Goal: Task Accomplishment & Management: Complete application form

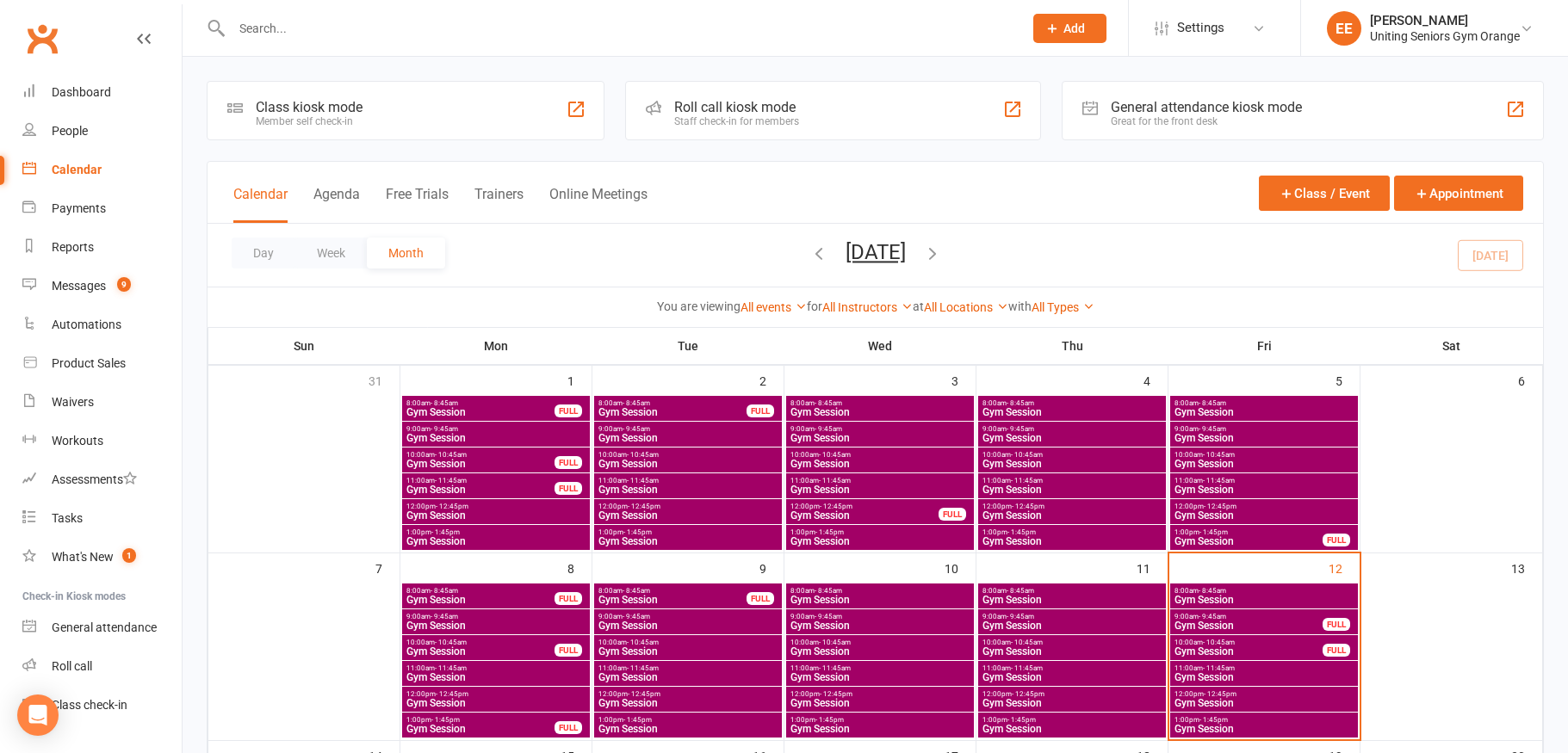
click at [371, 31] on input "text" at bounding box center [618, 28] width 784 height 24
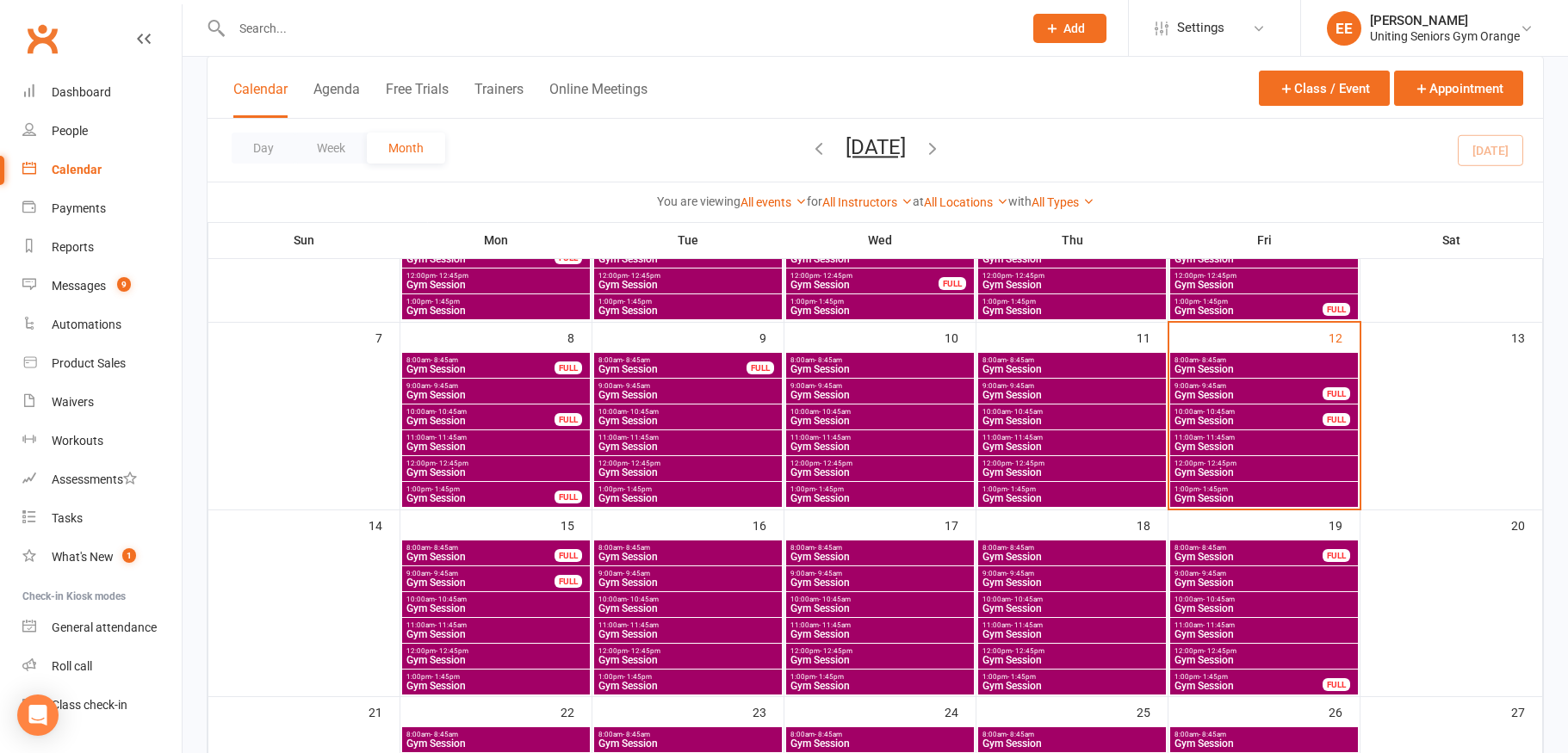
scroll to position [173, 0]
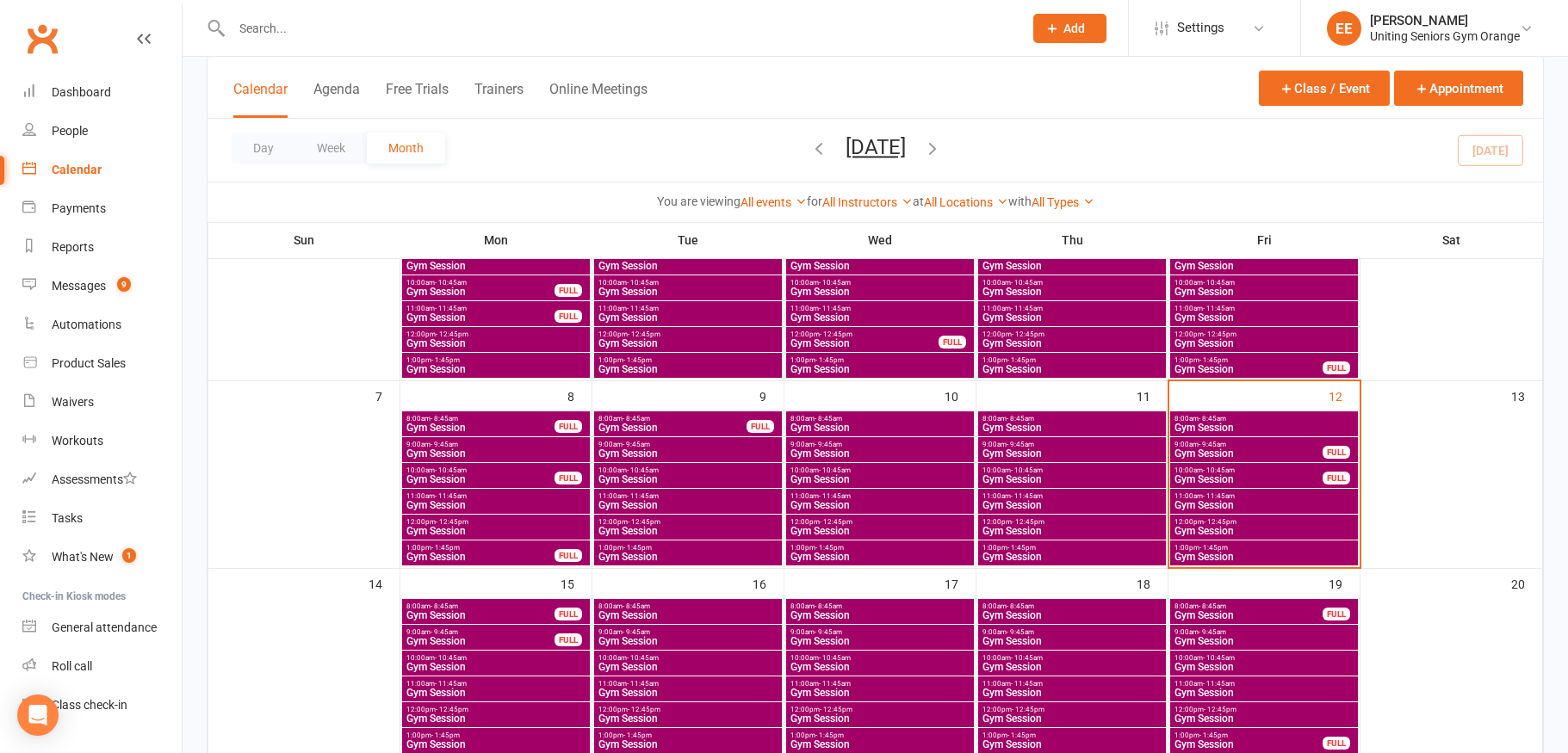
click at [1215, 446] on span "- 9:45am" at bounding box center [1212, 445] width 28 height 8
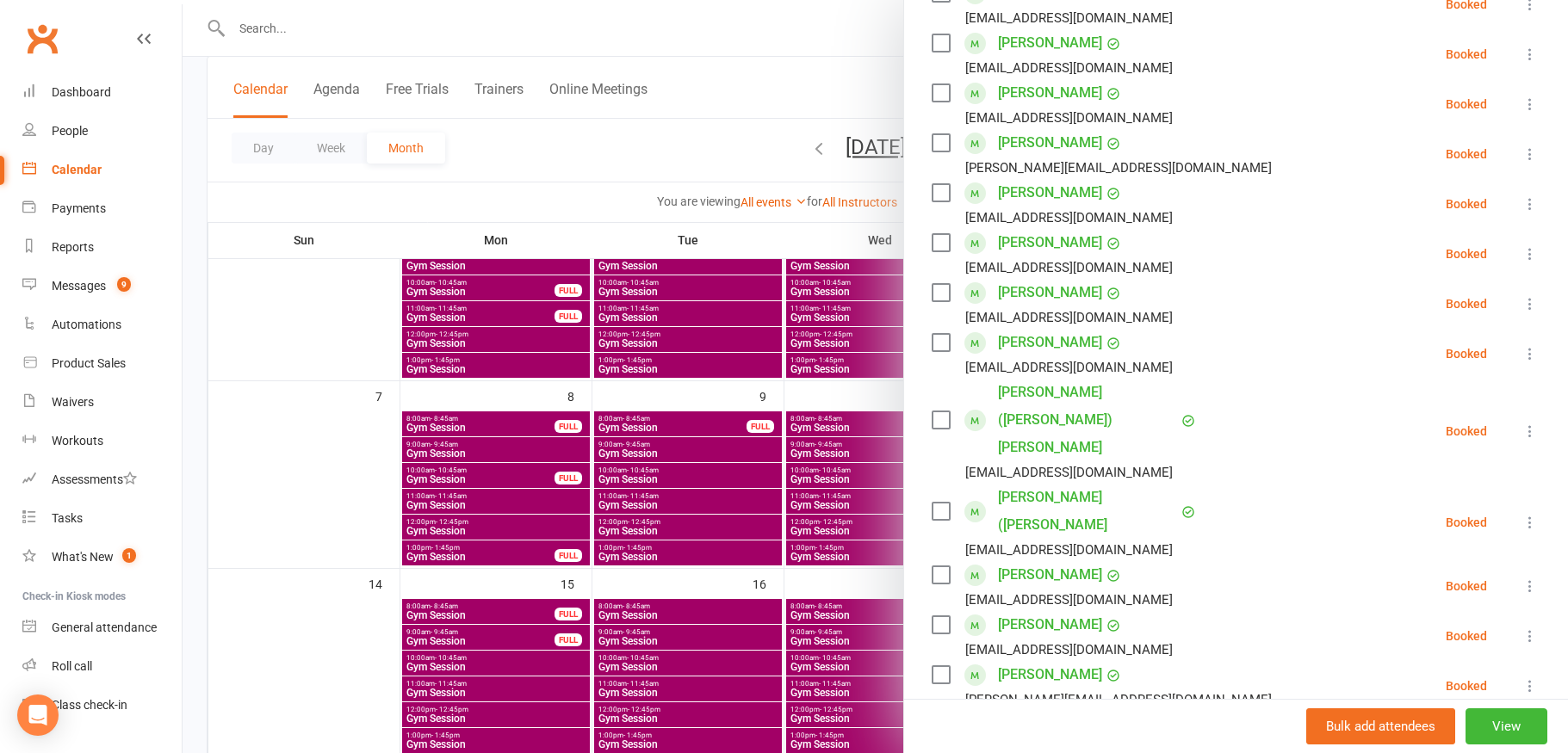
scroll to position [431, 0]
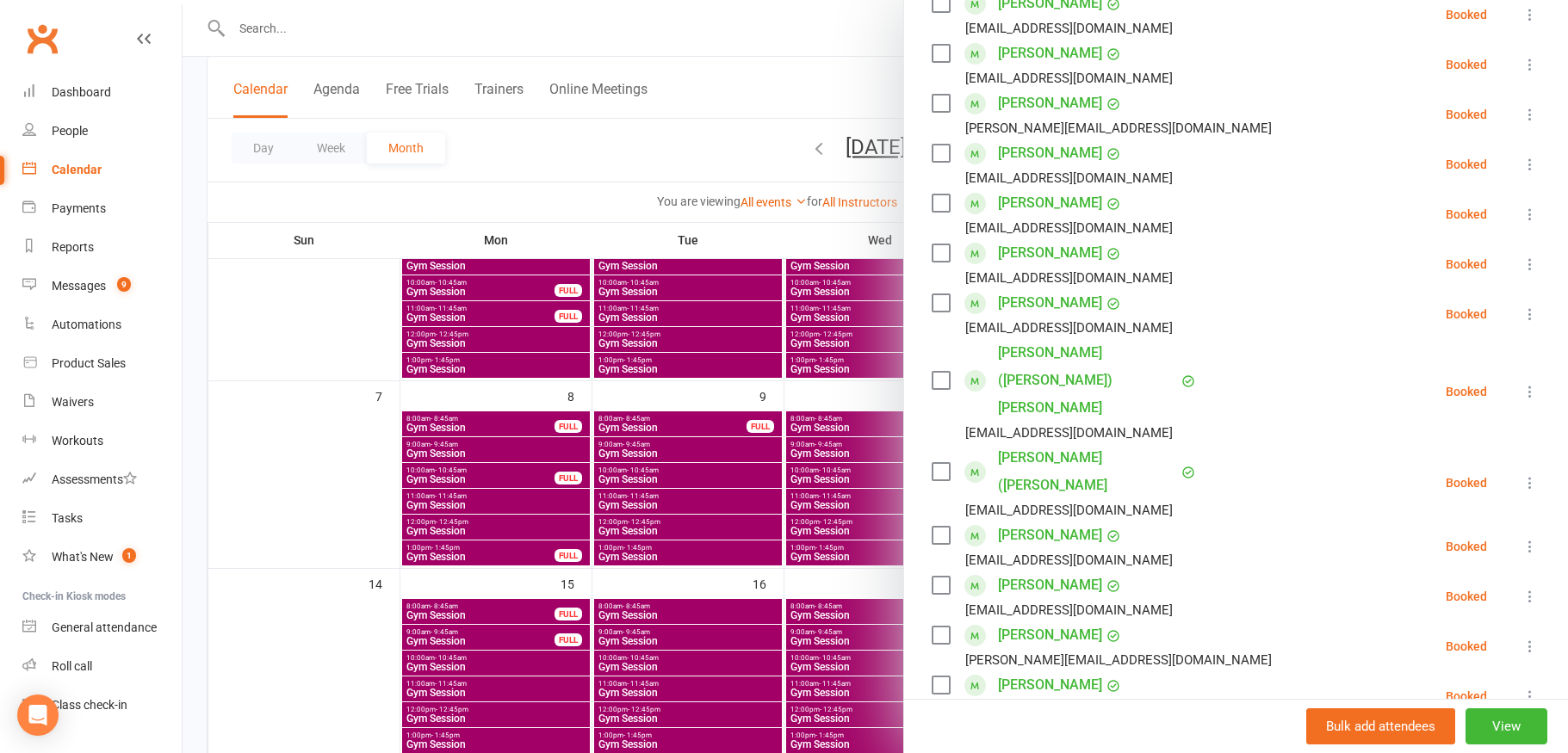
click at [1522, 588] on icon at bounding box center [1530, 597] width 17 height 17
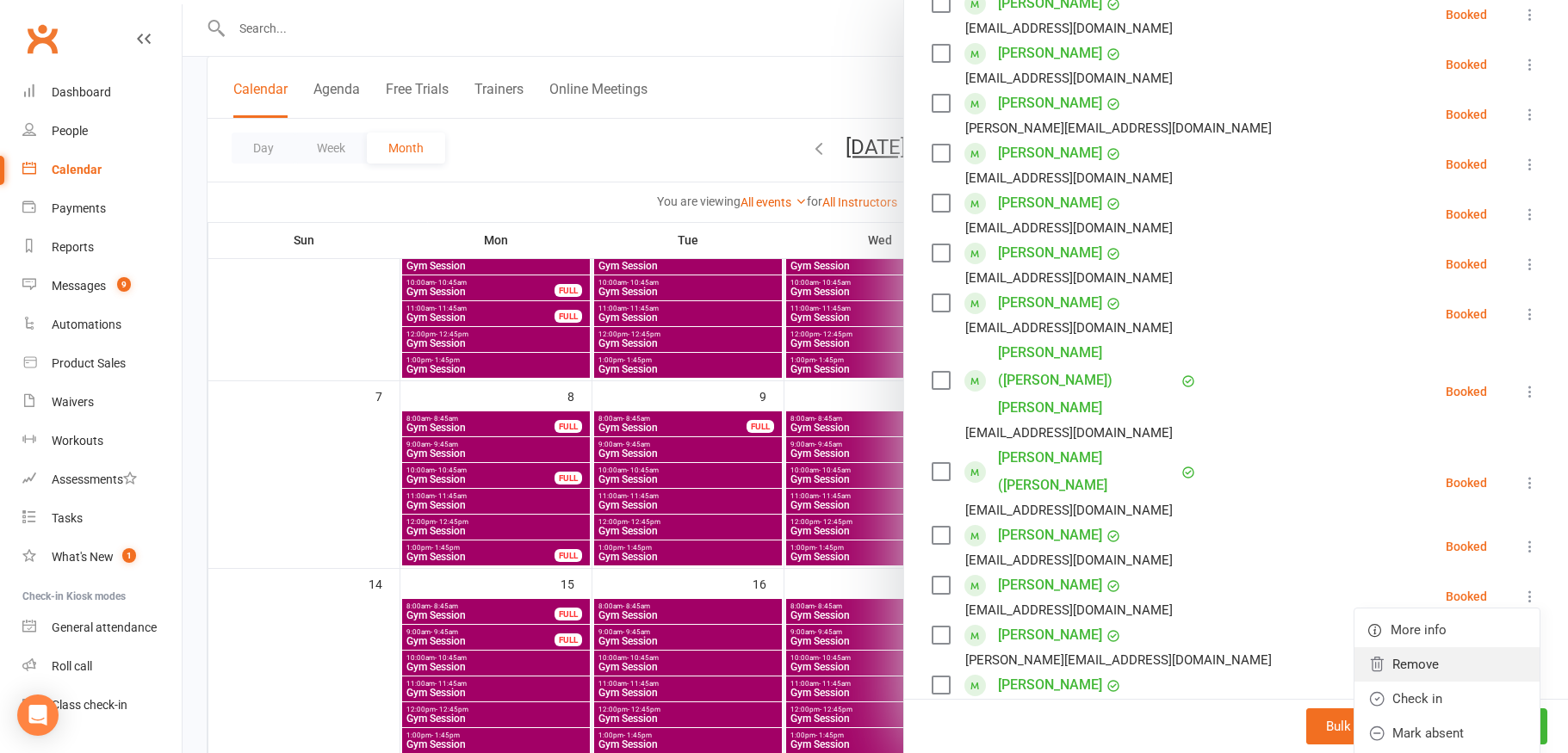
click at [1408, 648] on link "Remove" at bounding box center [1447, 665] width 185 height 34
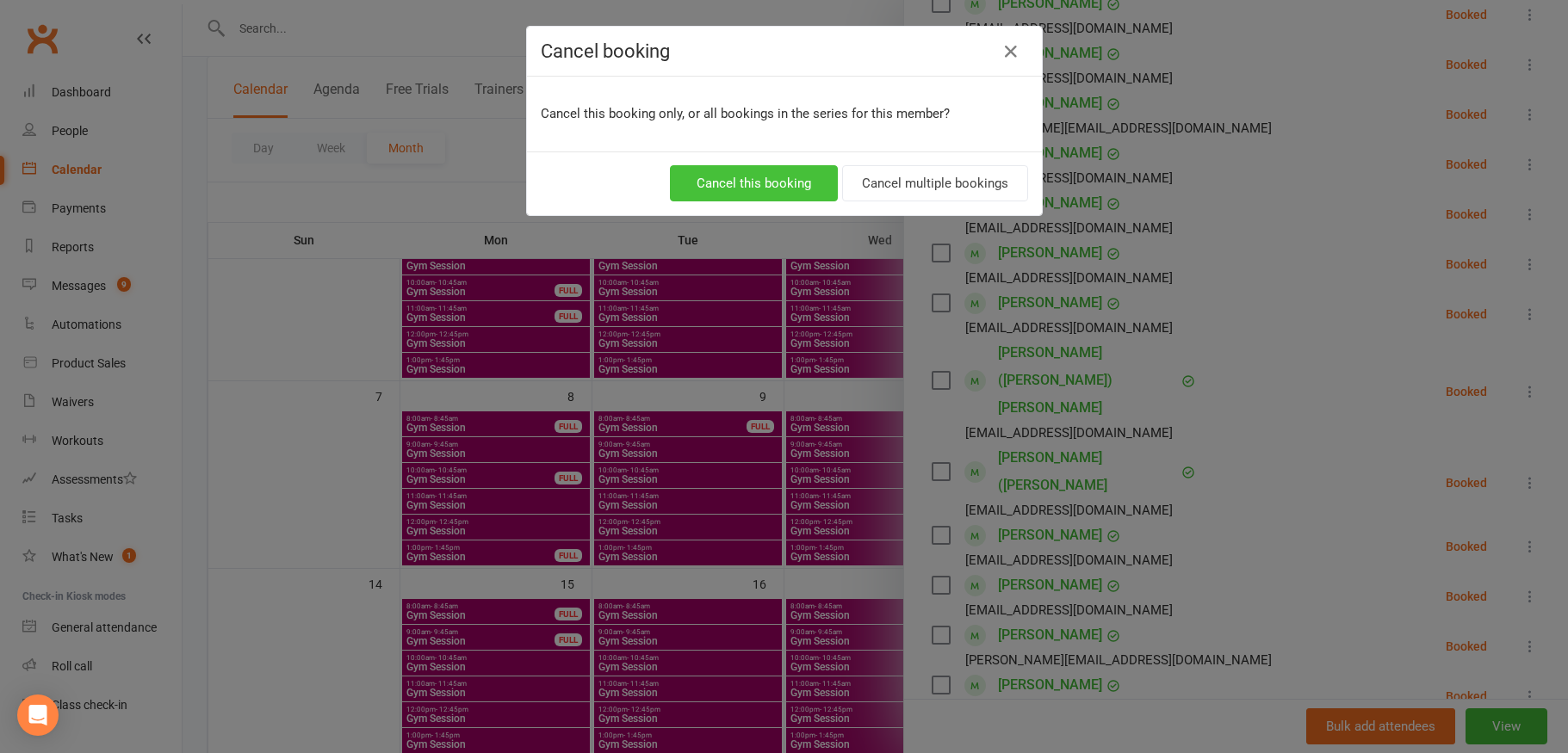
click at [736, 188] on button "Cancel this booking" at bounding box center [753, 183] width 168 height 36
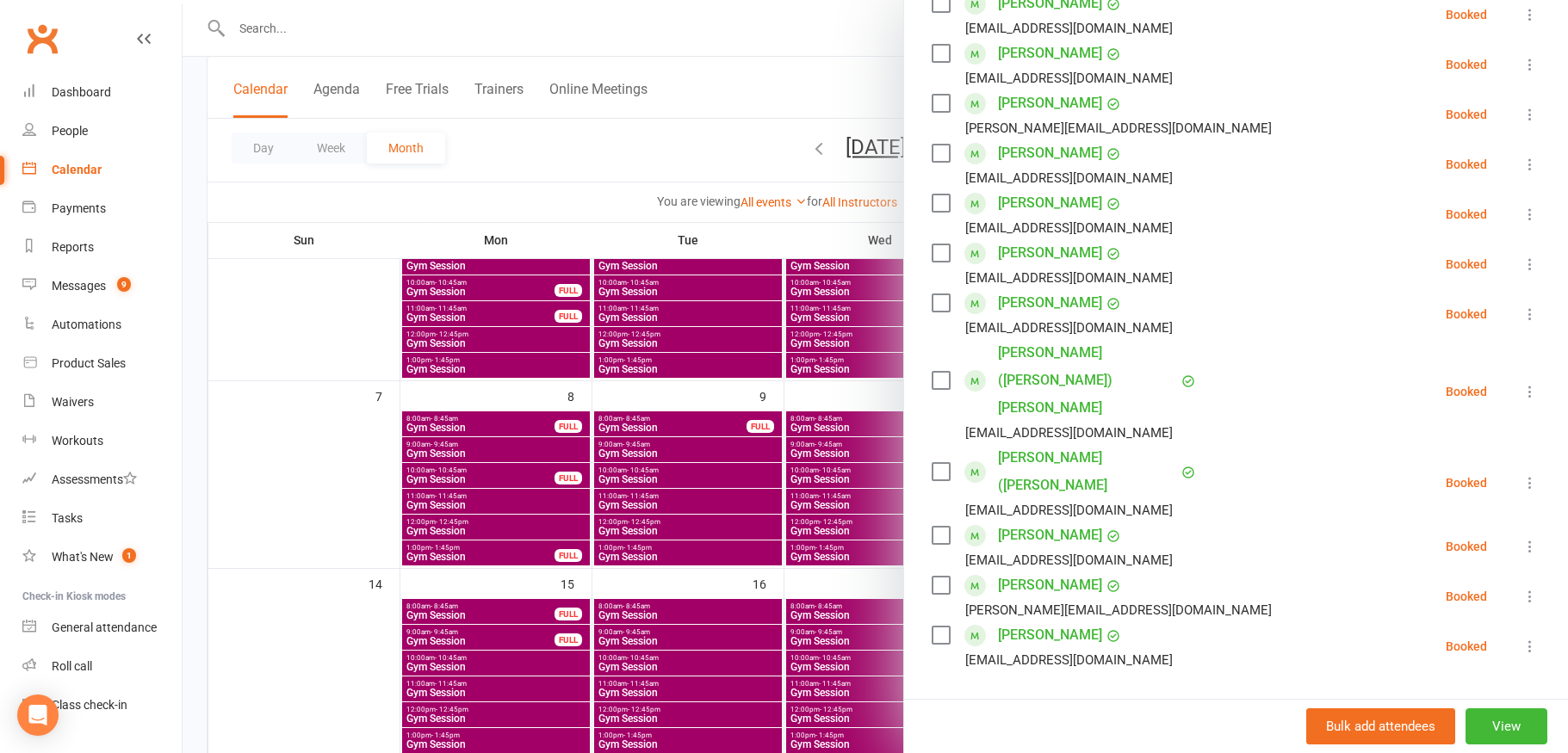
click at [317, 37] on div at bounding box center [875, 376] width 1386 height 753
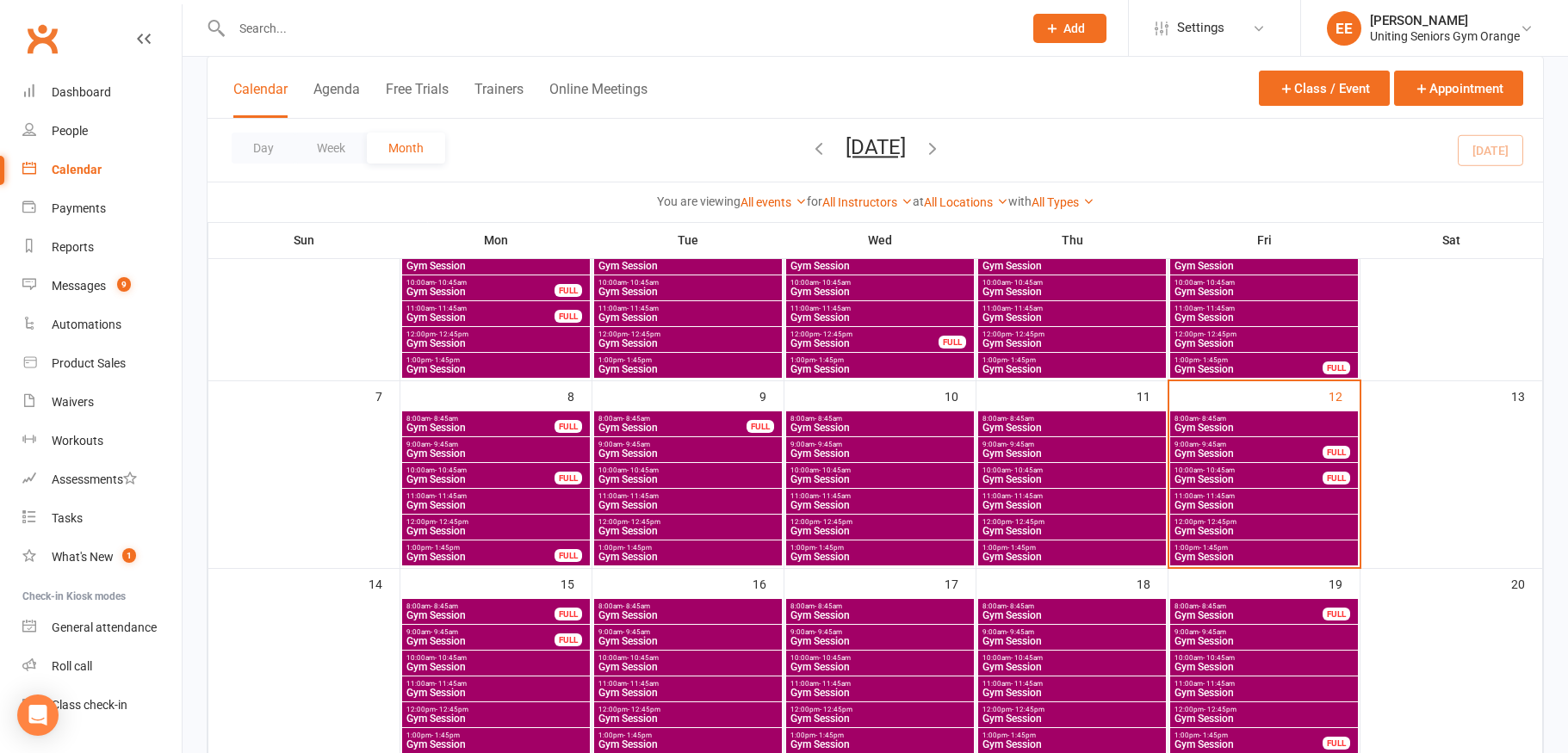
click at [1062, 39] on button "Add" at bounding box center [1069, 28] width 73 height 29
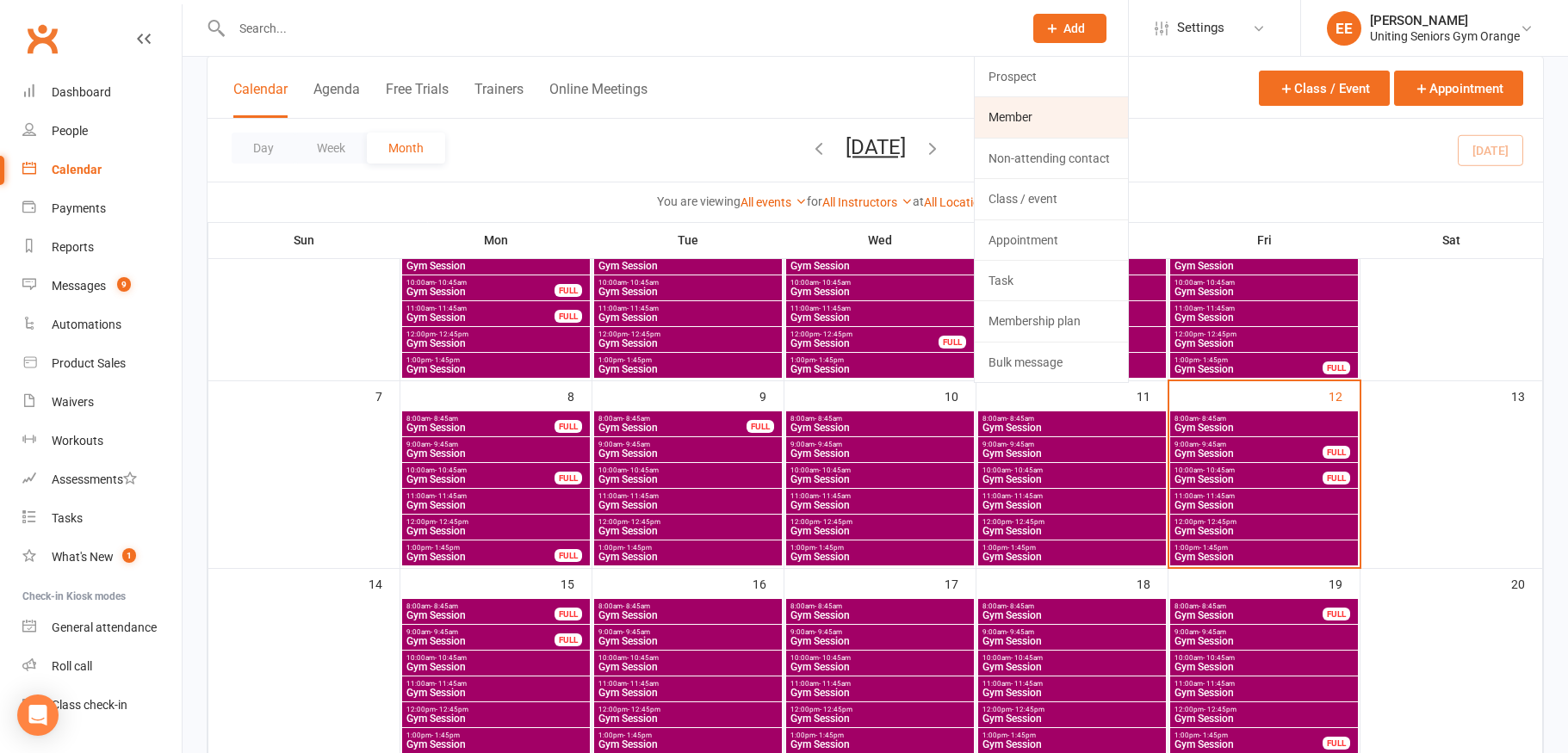
click at [1075, 104] on link "Member" at bounding box center [1052, 118] width 154 height 40
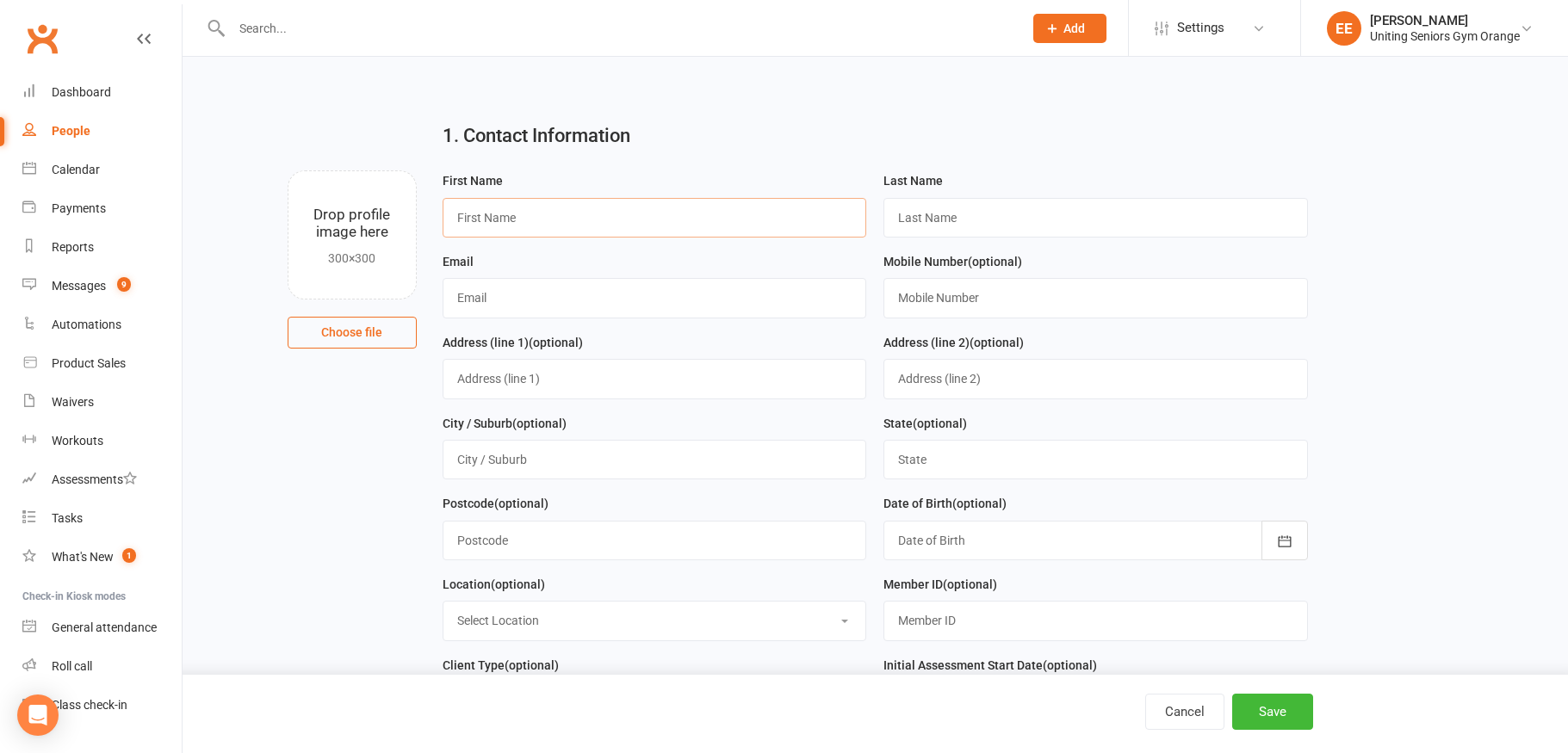
click at [655, 230] on input "text" at bounding box center [655, 218] width 425 height 40
type input "[PERSON_NAME]"
click at [937, 236] on input "text" at bounding box center [1096, 218] width 425 height 40
type input "R"
type input "Parish"
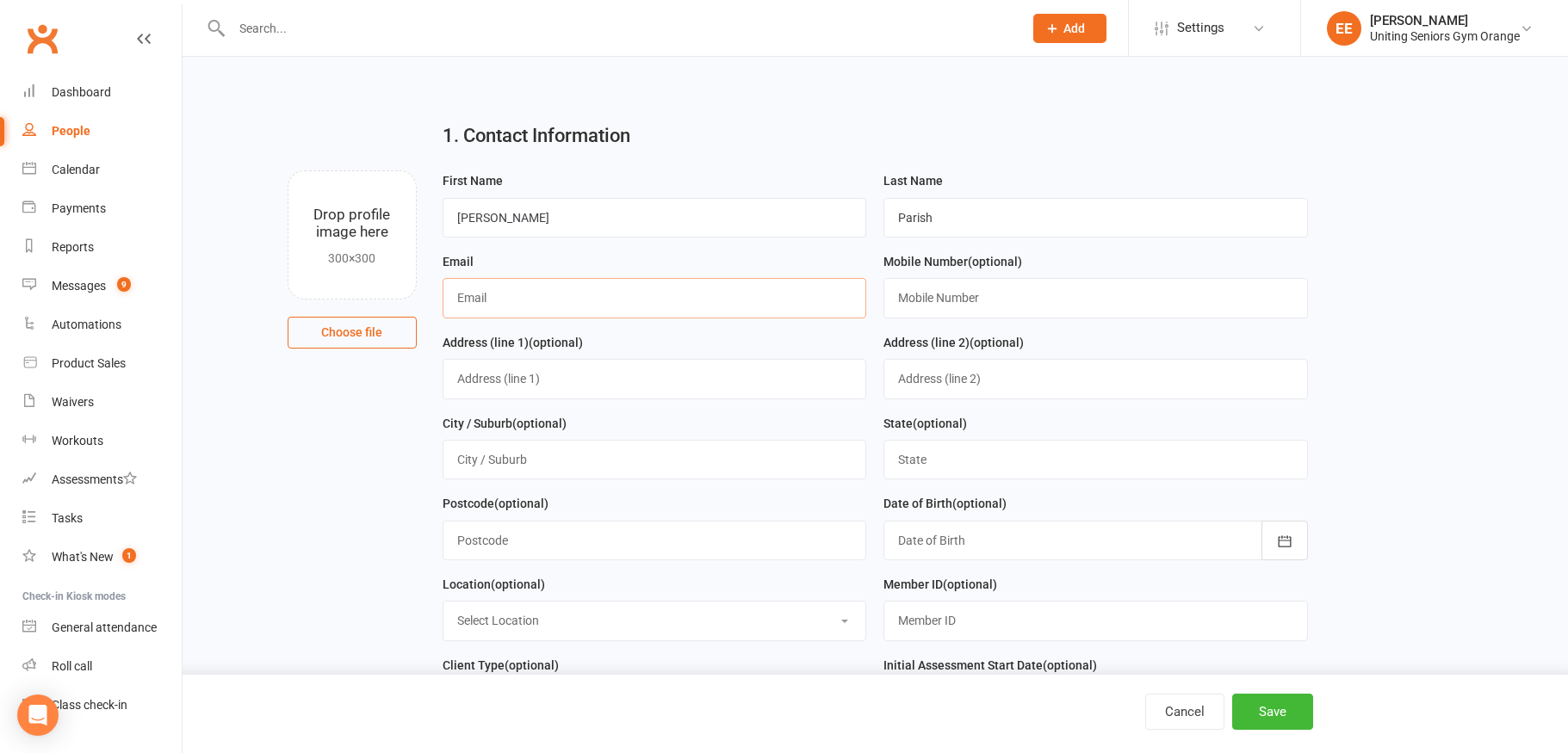
click at [635, 309] on input "text" at bounding box center [655, 298] width 425 height 40
type input "[EMAIL_ADDRESS][DOMAIN_NAME]"
type input "0263652341"
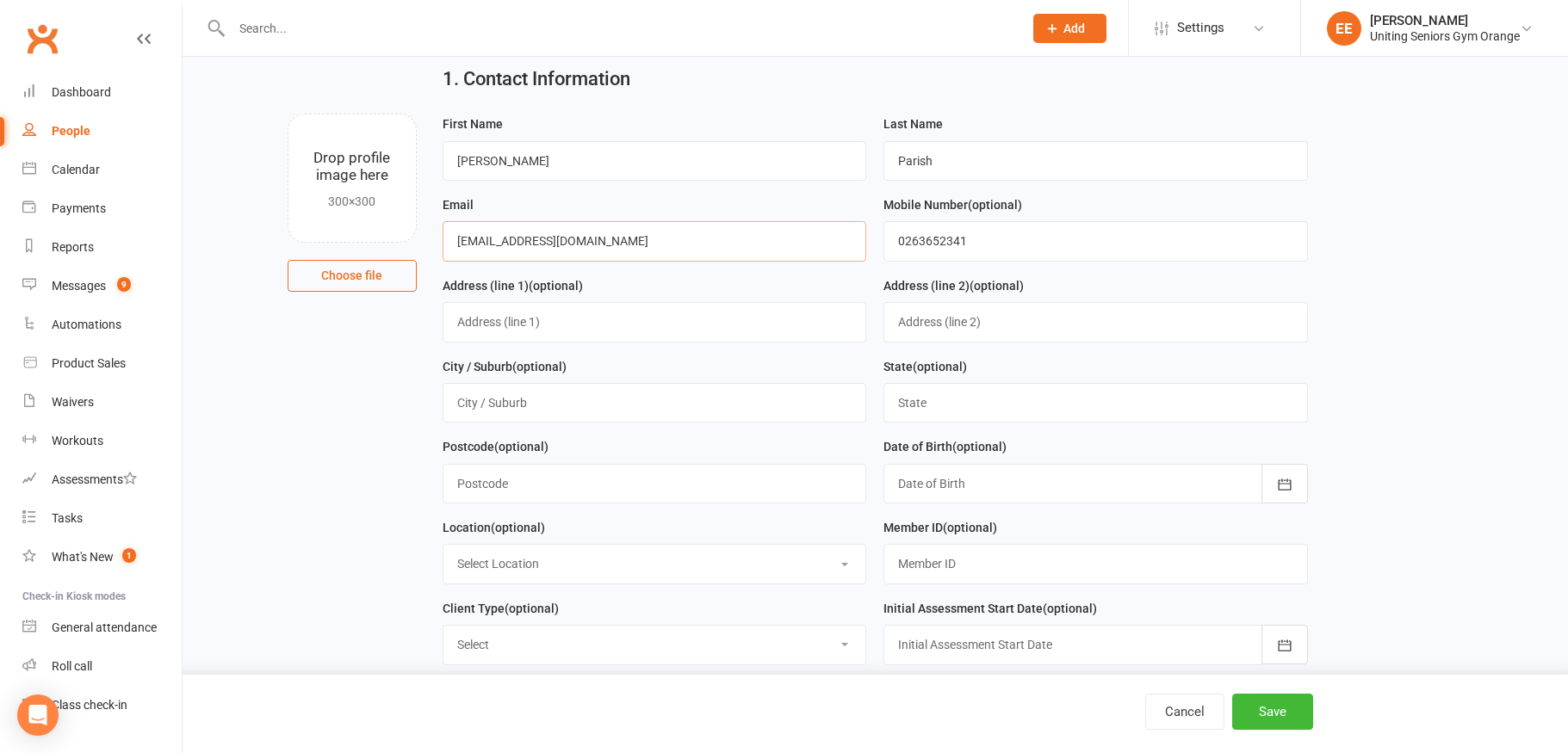
scroll to position [86, 0]
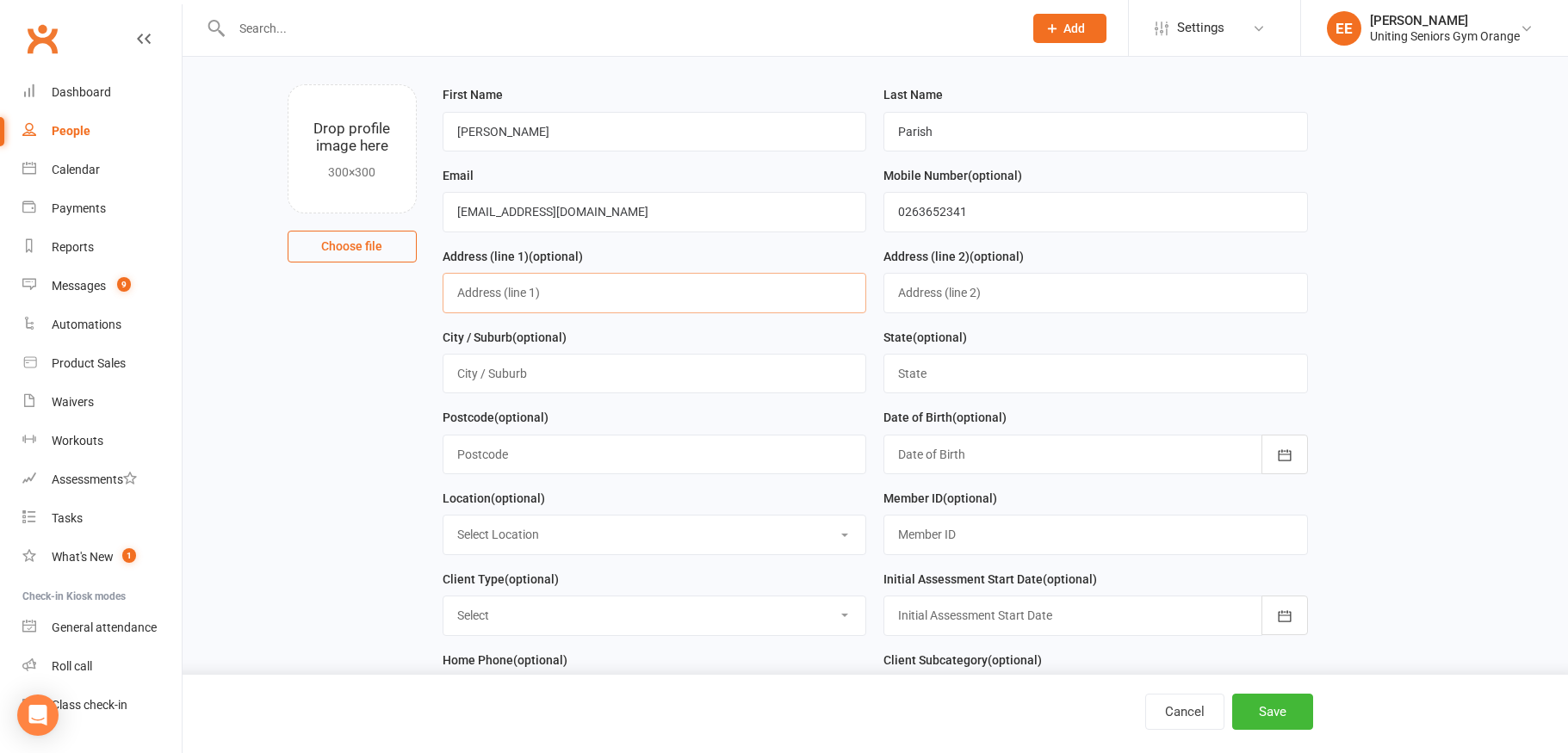
click at [735, 303] on input "text" at bounding box center [655, 293] width 425 height 40
type input "[STREET_ADDRESS]"
click at [728, 369] on input "text" at bounding box center [655, 374] width 425 height 40
type input "Borenore"
click at [926, 374] on input "text" at bounding box center [1096, 374] width 425 height 40
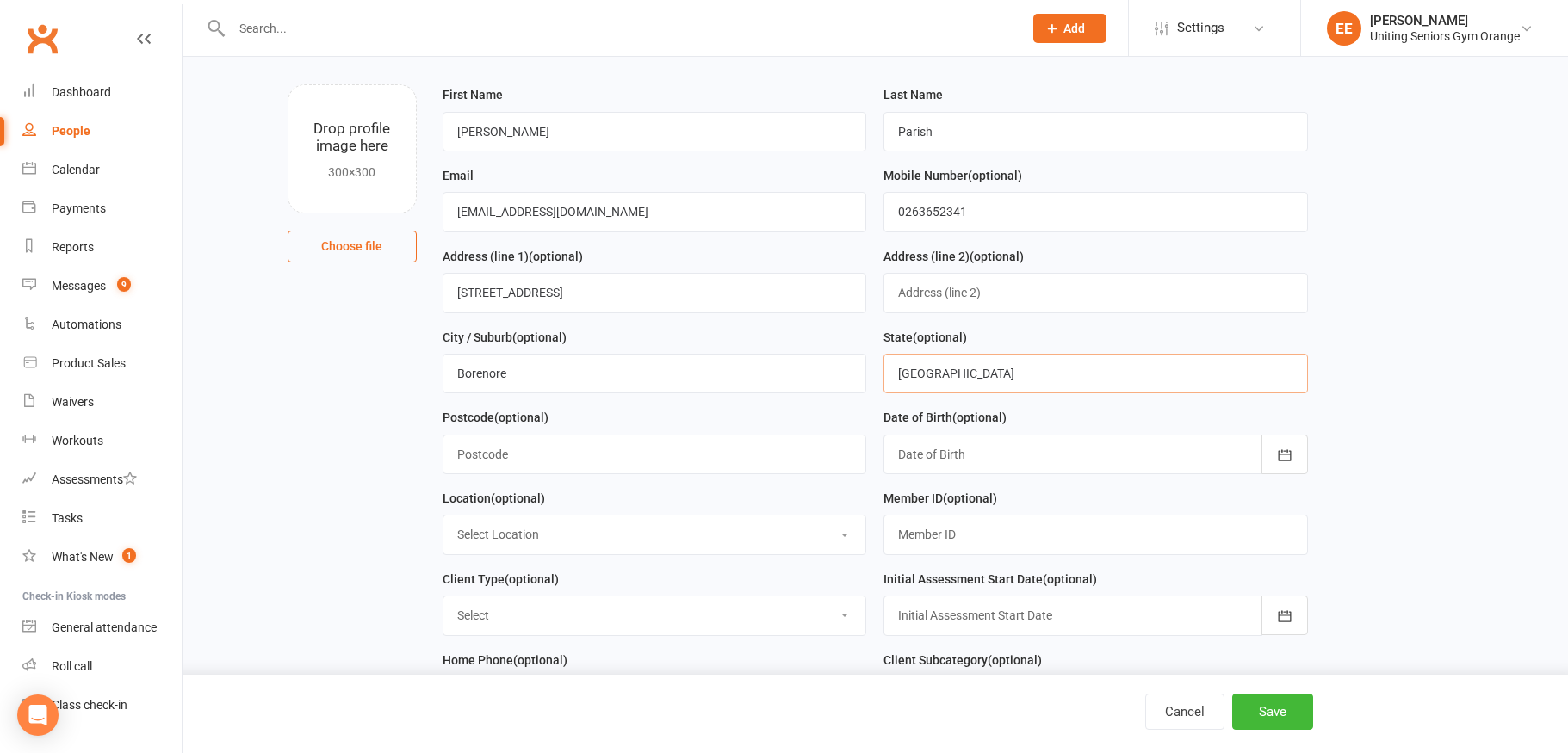
type input "[GEOGRAPHIC_DATA]"
click at [593, 463] on input "text" at bounding box center [655, 454] width 425 height 40
type input "2800"
click at [1280, 451] on icon "button" at bounding box center [1284, 455] width 17 height 17
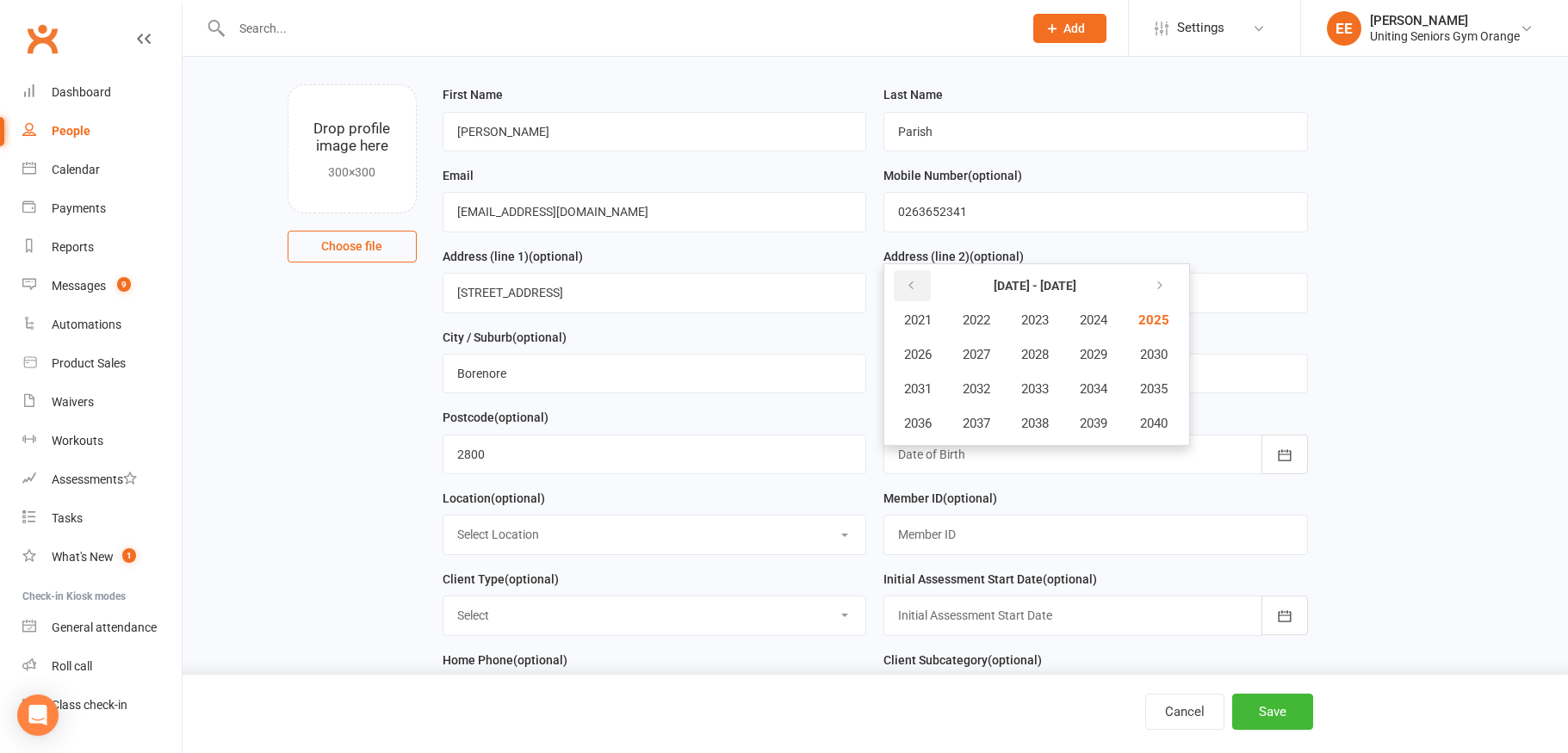
click at [905, 286] on icon "button" at bounding box center [911, 285] width 12 height 14
click at [1038, 396] on span "1953" at bounding box center [1035, 389] width 28 height 15
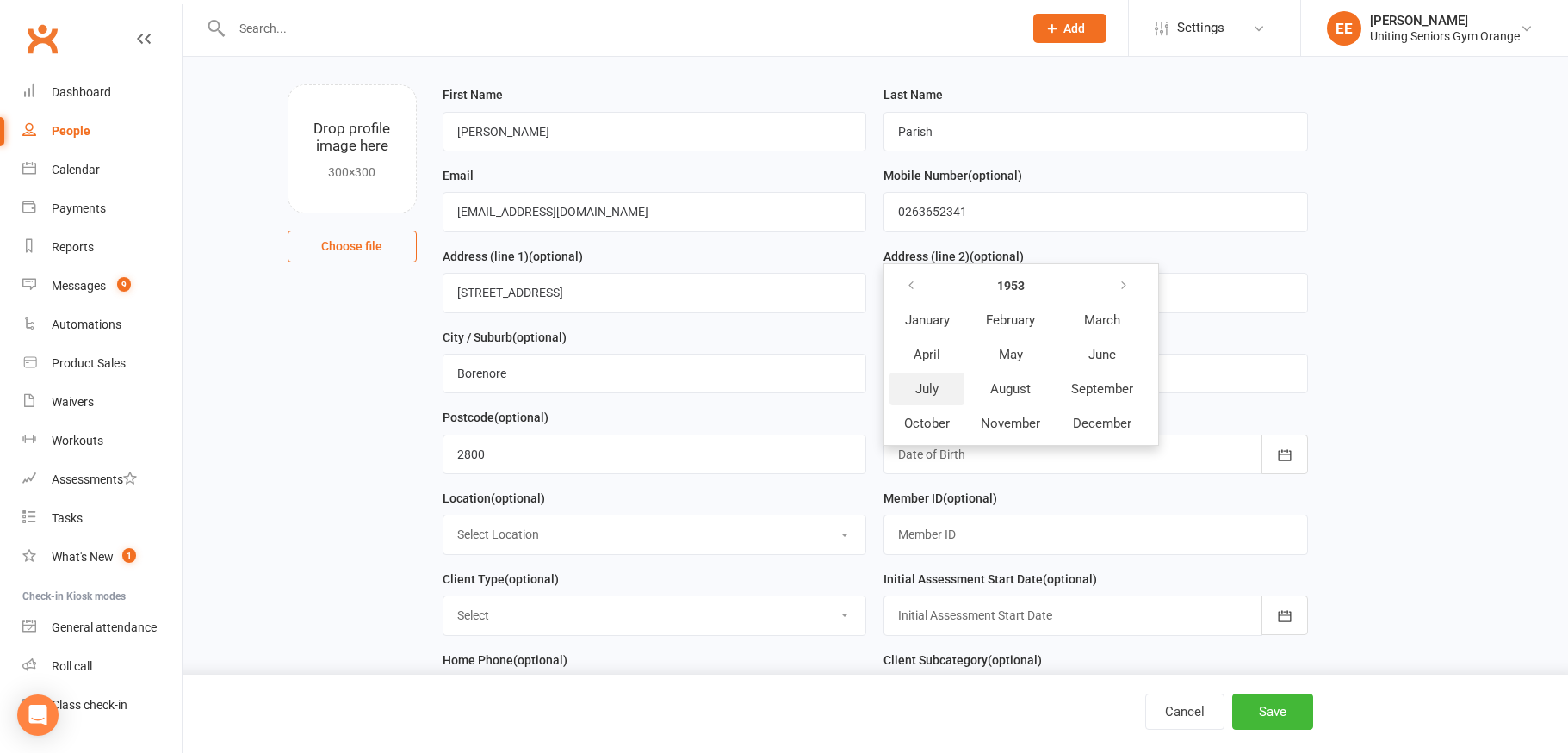
click at [939, 392] on span "July" at bounding box center [927, 389] width 24 height 15
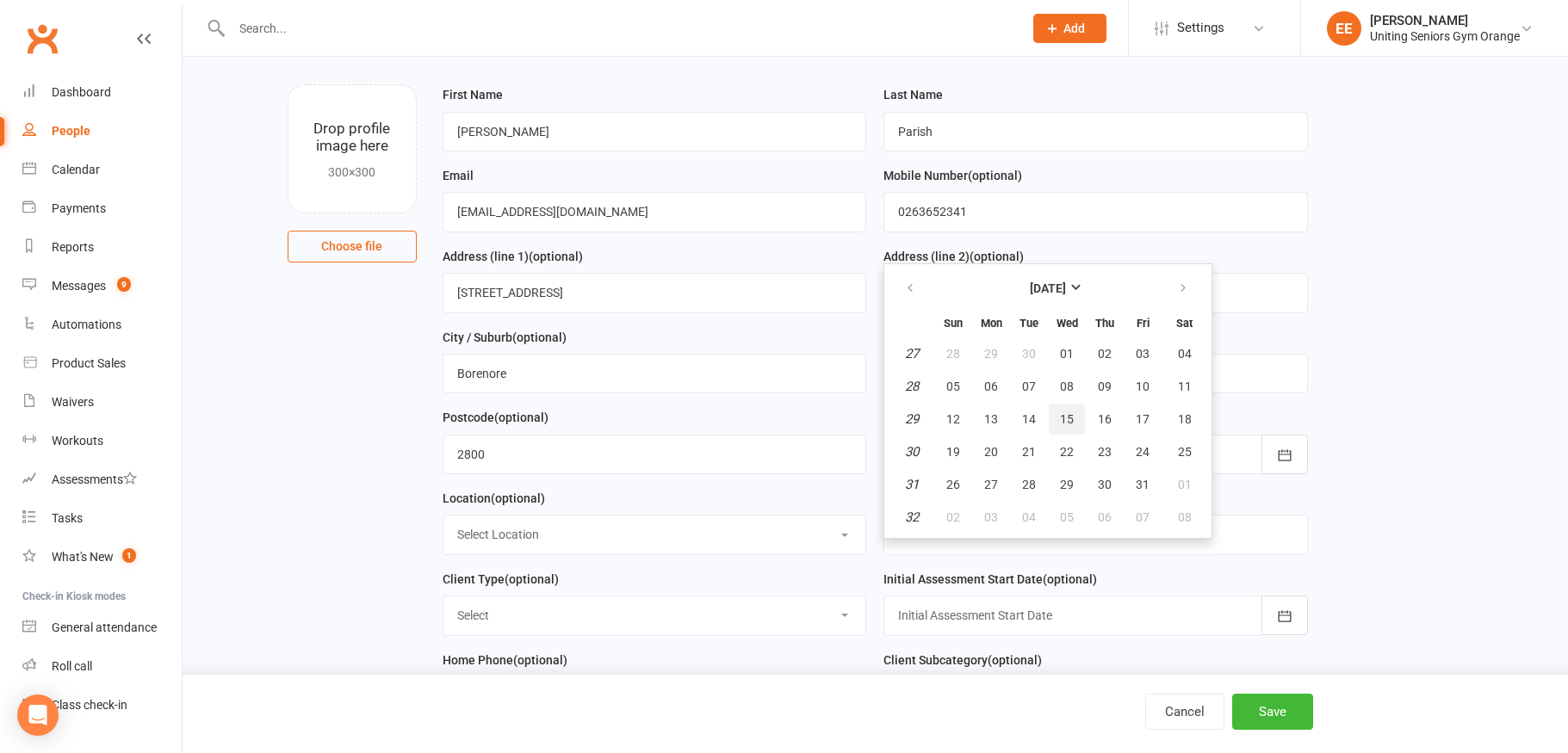
click at [1073, 421] on span "15" at bounding box center [1067, 419] width 14 height 14
type input "[DATE]"
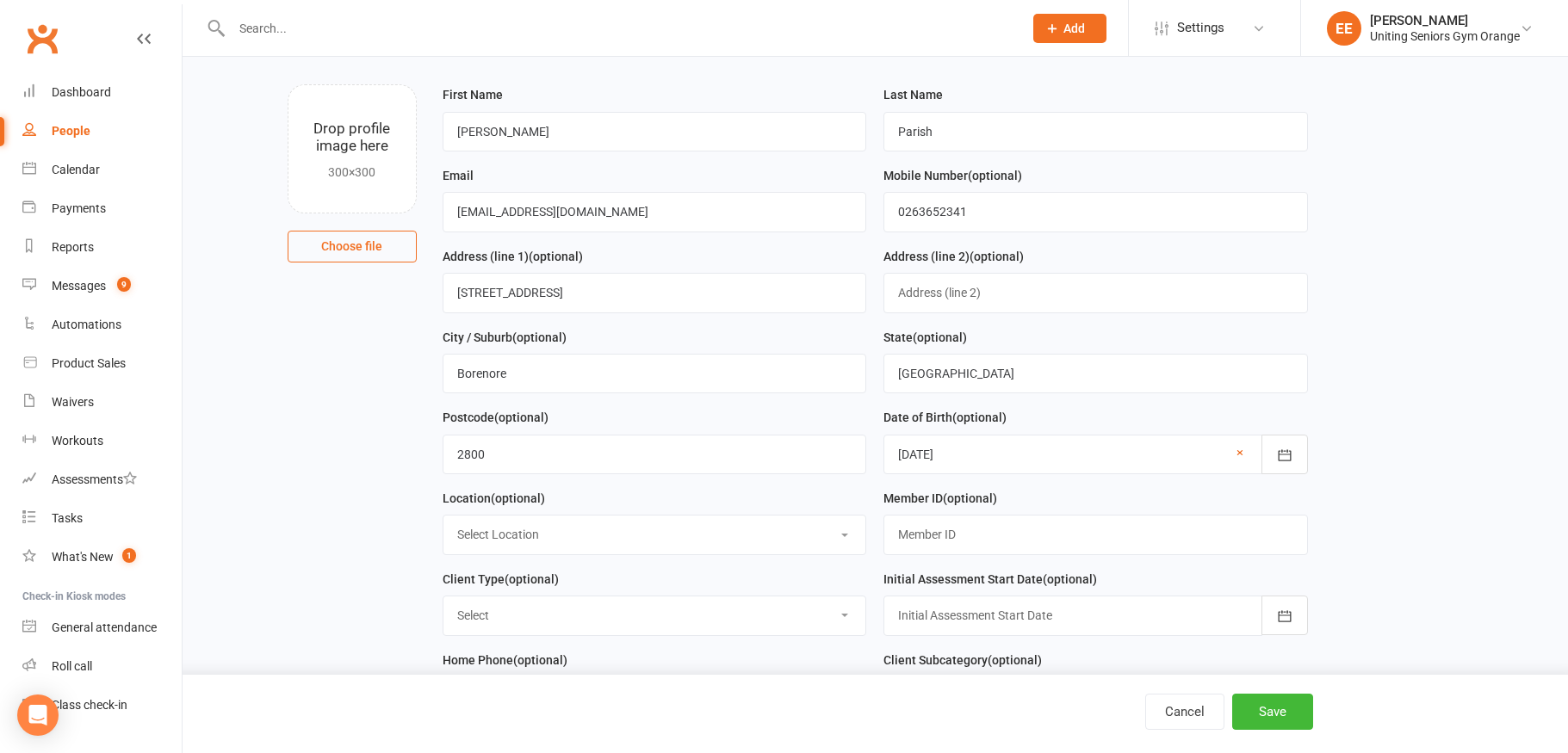
click at [650, 539] on select "Select Location Seniors Gym [GEOGRAPHIC_DATA]" at bounding box center [655, 535] width 423 height 38
select select "0"
click at [444, 521] on select "Select Location Seniors Gym [GEOGRAPHIC_DATA]" at bounding box center [655, 535] width 423 height 38
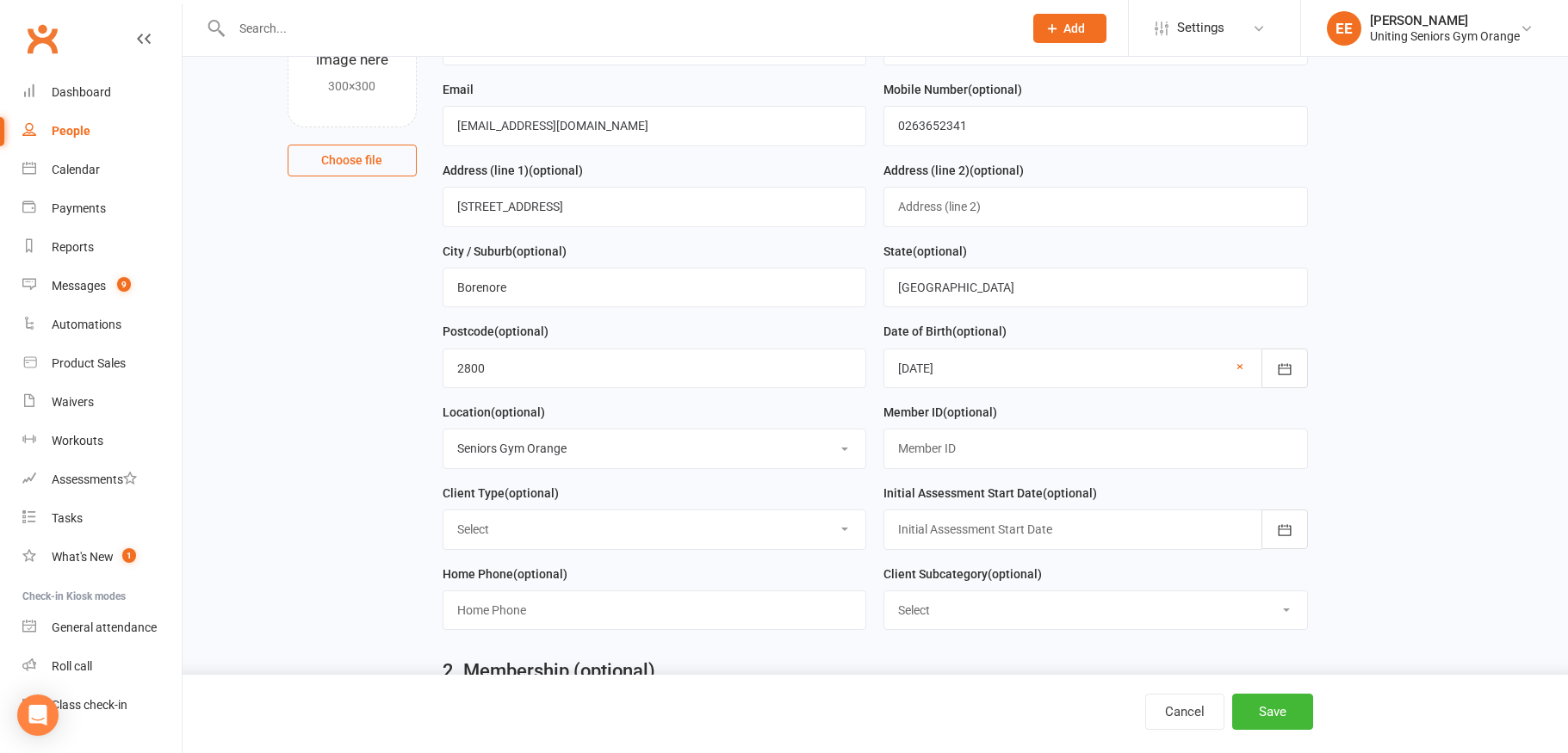
click at [740, 533] on select "Select Funded (CHSP) Foundation & Pensioner (FUP) Self-Funded (Full) DVA Unitin…" at bounding box center [655, 529] width 423 height 38
select select "Foundation & Pensioner (FUP)"
click at [444, 517] on select "Select Funded (CHSP) Foundation & Pensioner (FUP) Self-Funded (Full) DVA Unitin…" at bounding box center [655, 529] width 423 height 38
click at [1283, 539] on icon "button" at bounding box center [1284, 530] width 17 height 17
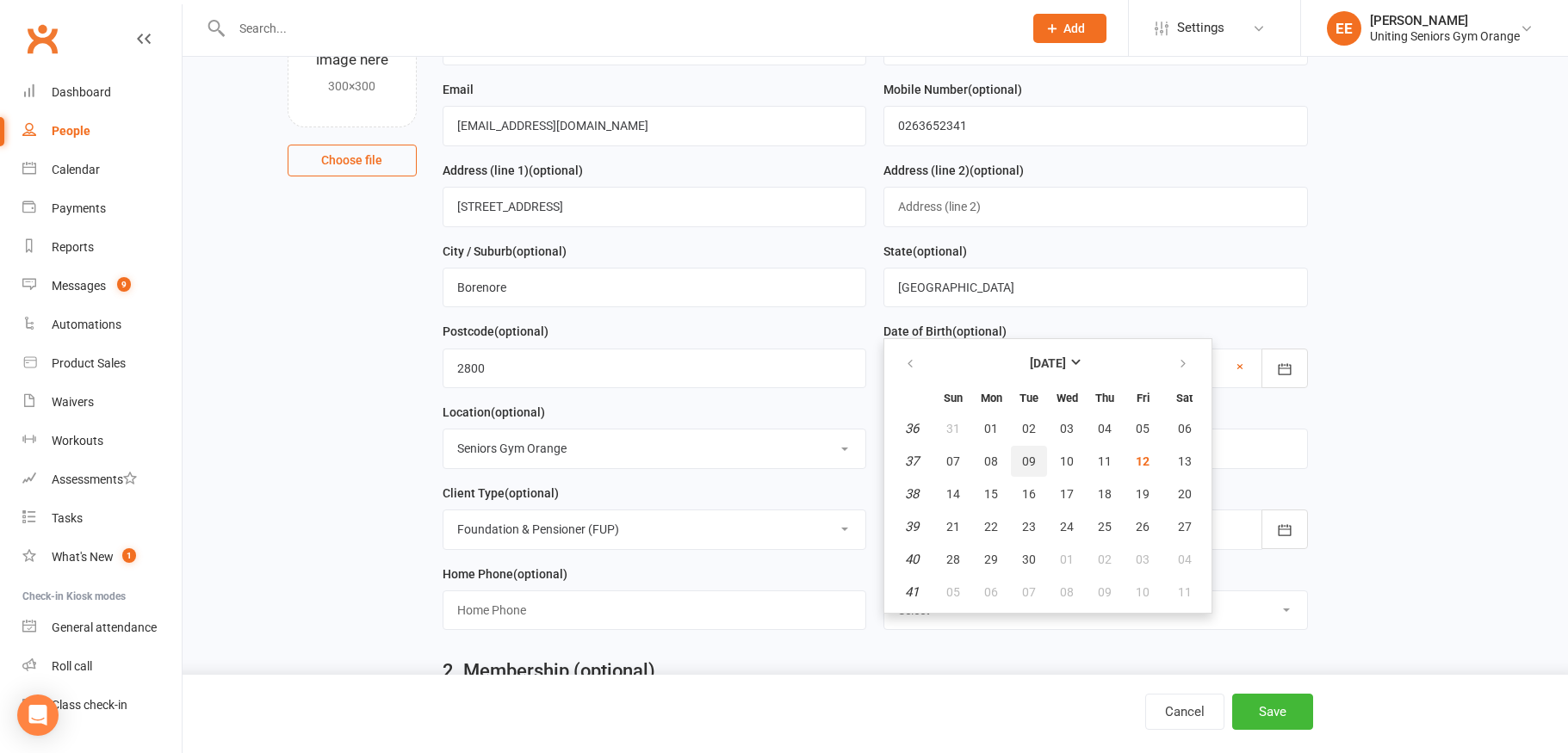
click at [1033, 468] on span "09" at bounding box center [1029, 461] width 14 height 14
type input "[DATE]"
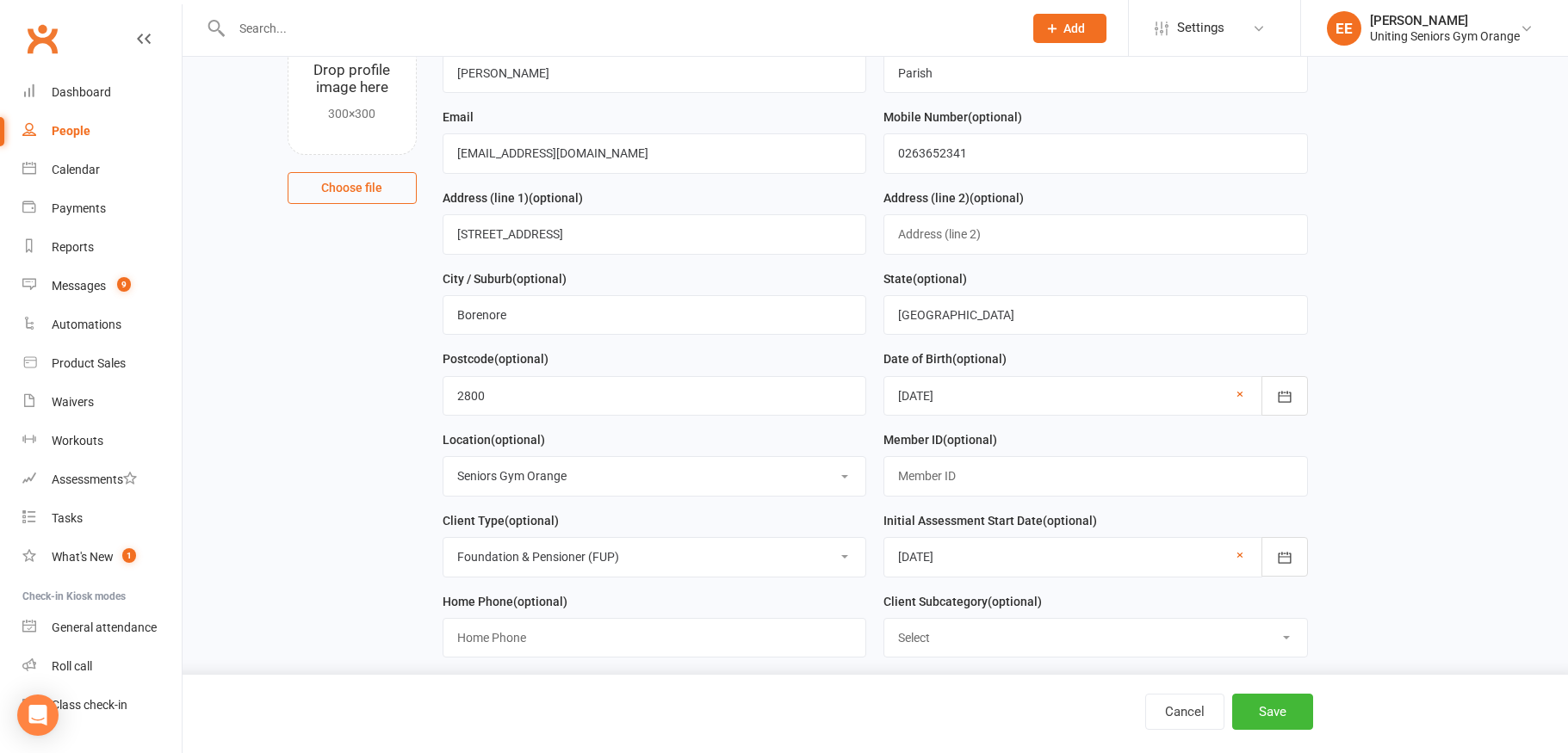
scroll to position [0, 0]
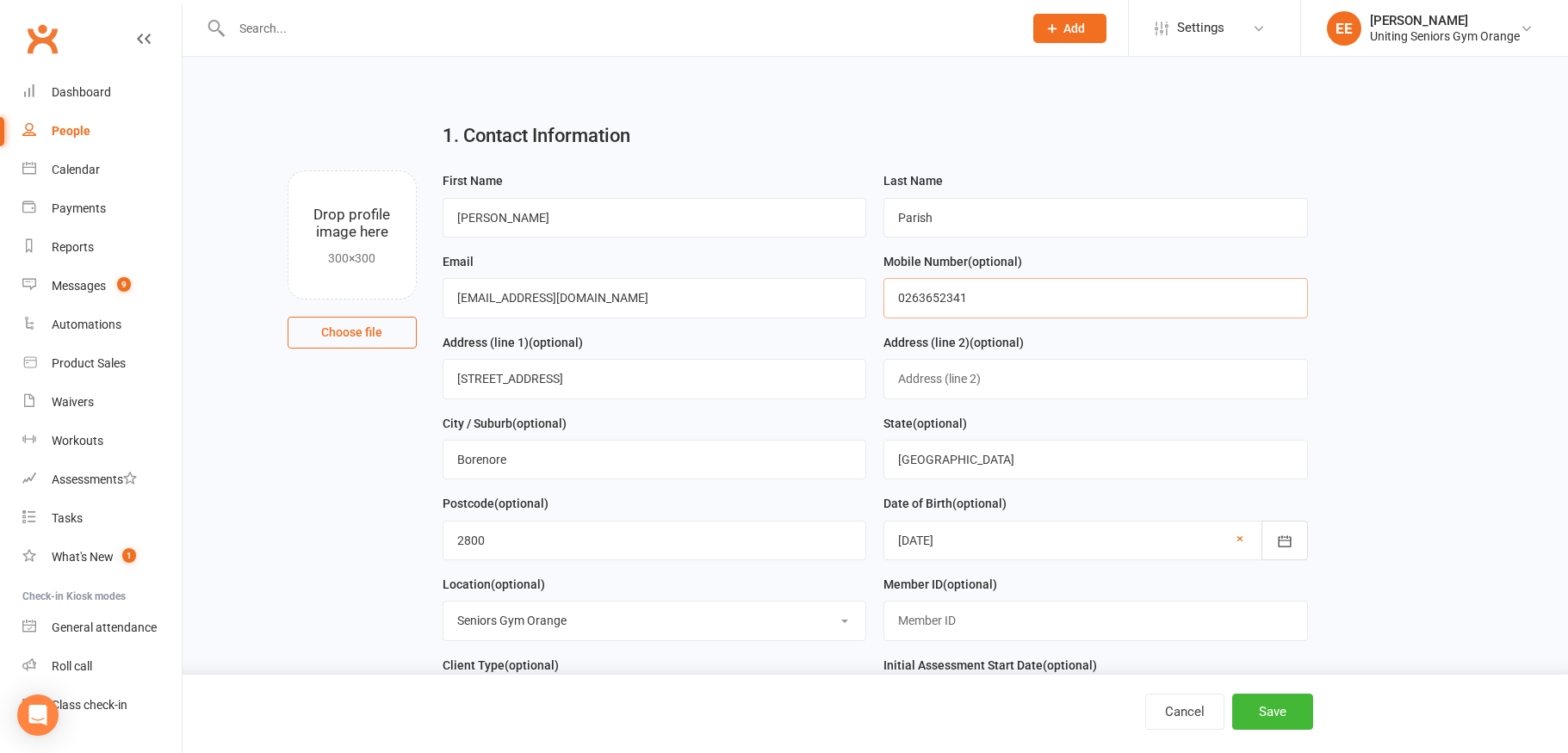
drag, startPoint x: 979, startPoint y: 296, endPoint x: 885, endPoint y: 304, distance: 94.3
click at [885, 304] on input "0263652341" at bounding box center [1096, 298] width 425 height 40
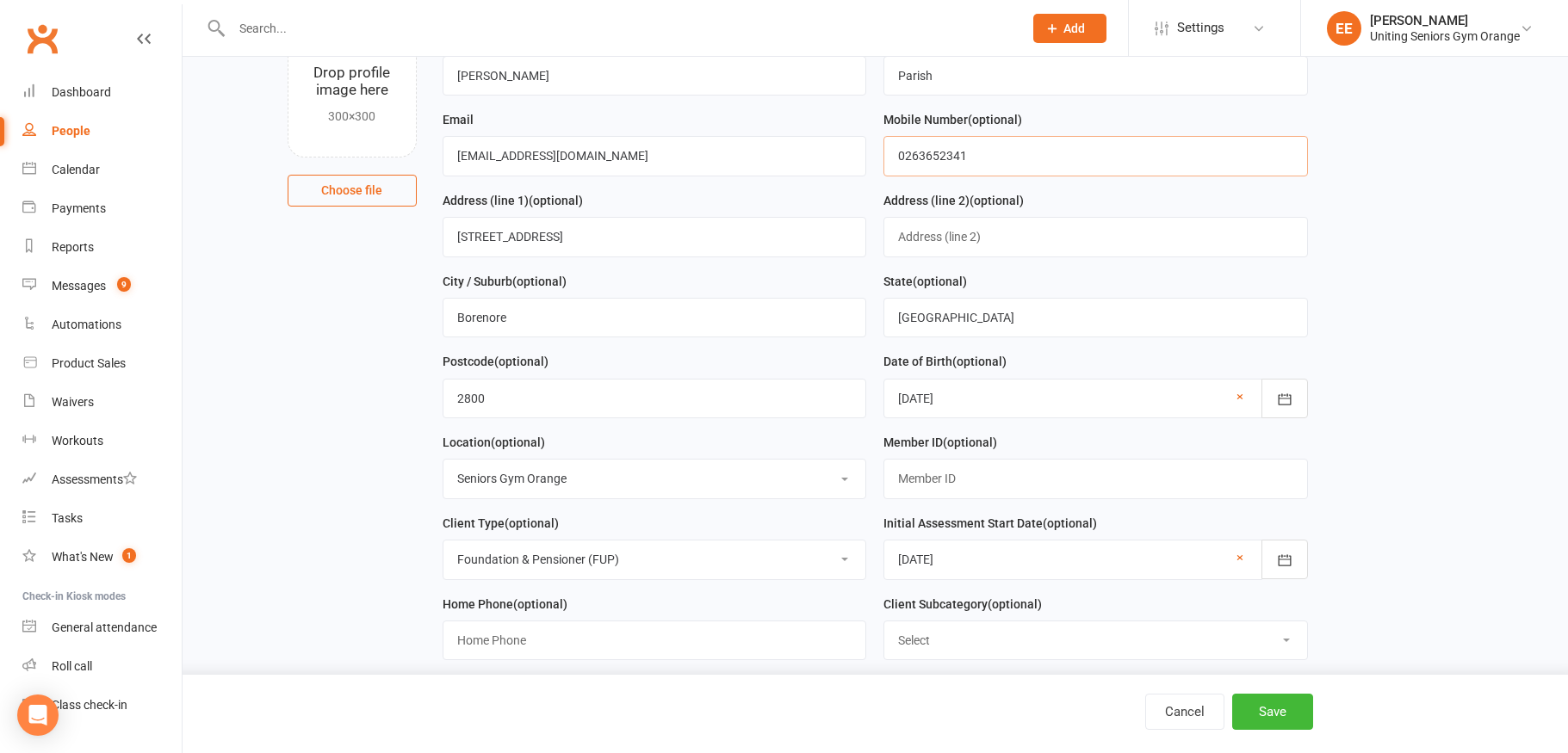
scroll to position [431, 0]
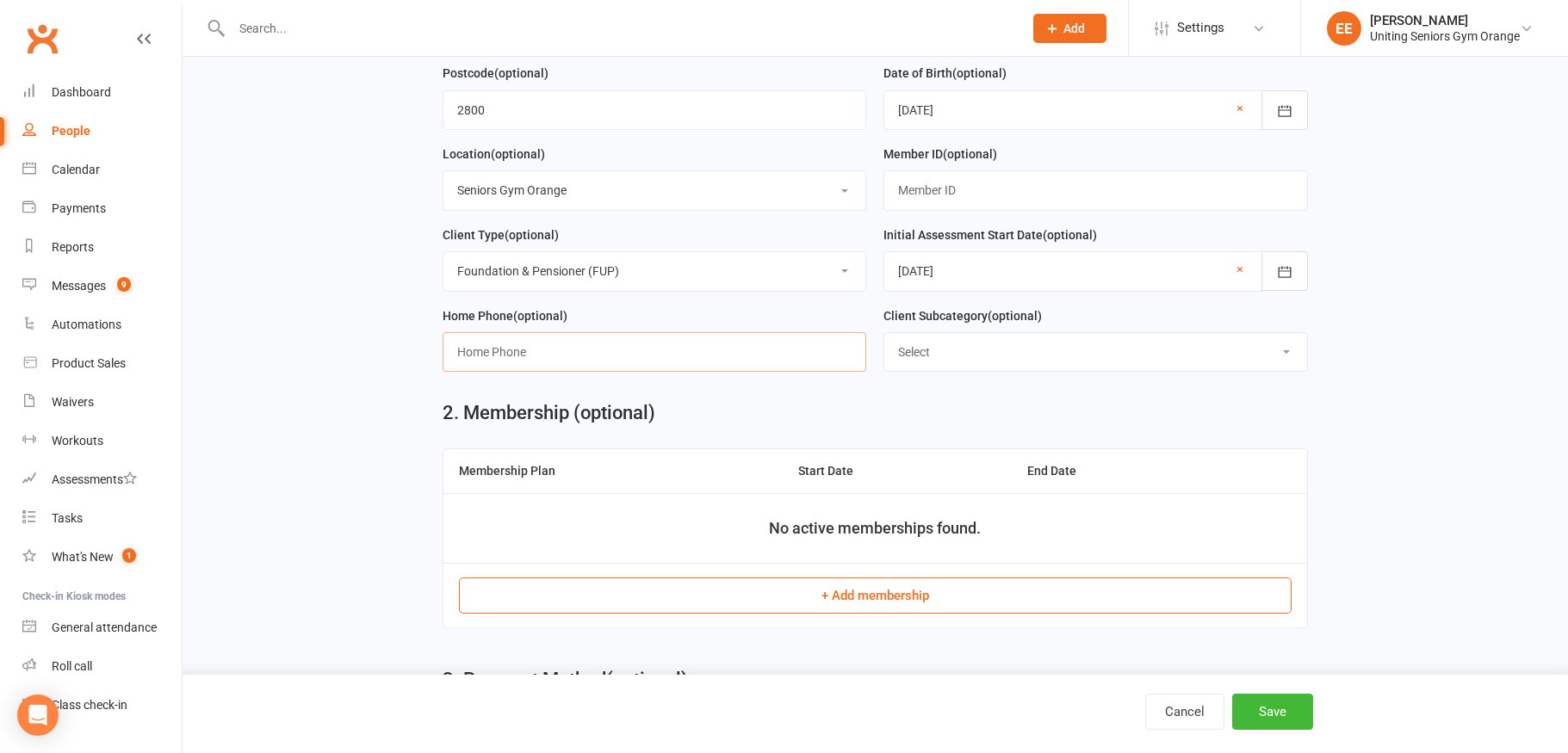
click at [528, 365] on input "text" at bounding box center [655, 352] width 425 height 40
paste input "0263652341"
type input "0263652341"
click at [1030, 366] on select "Select ILU Community" at bounding box center [1096, 352] width 423 height 38
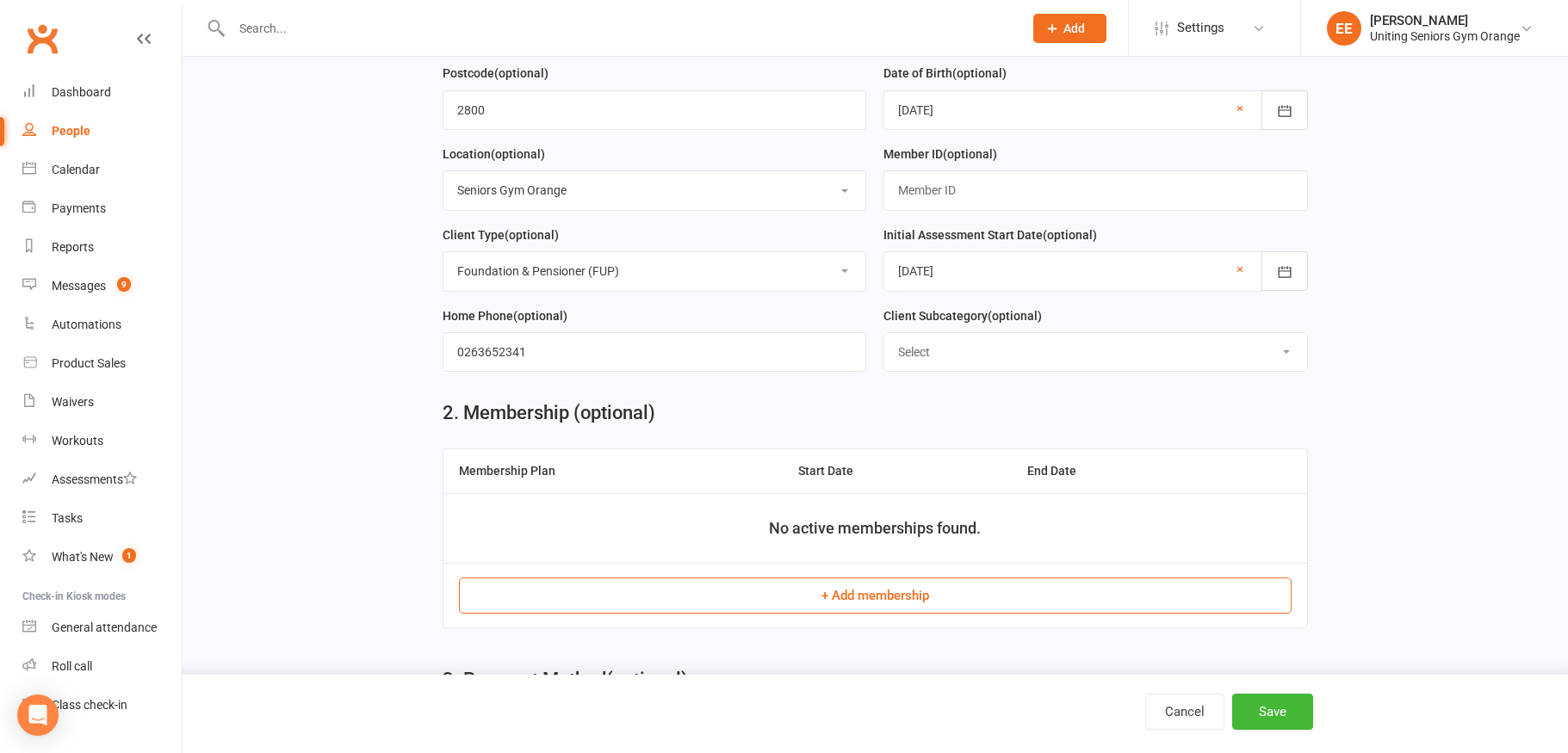
click at [832, 593] on button "+ Add membership" at bounding box center [876, 596] width 833 height 36
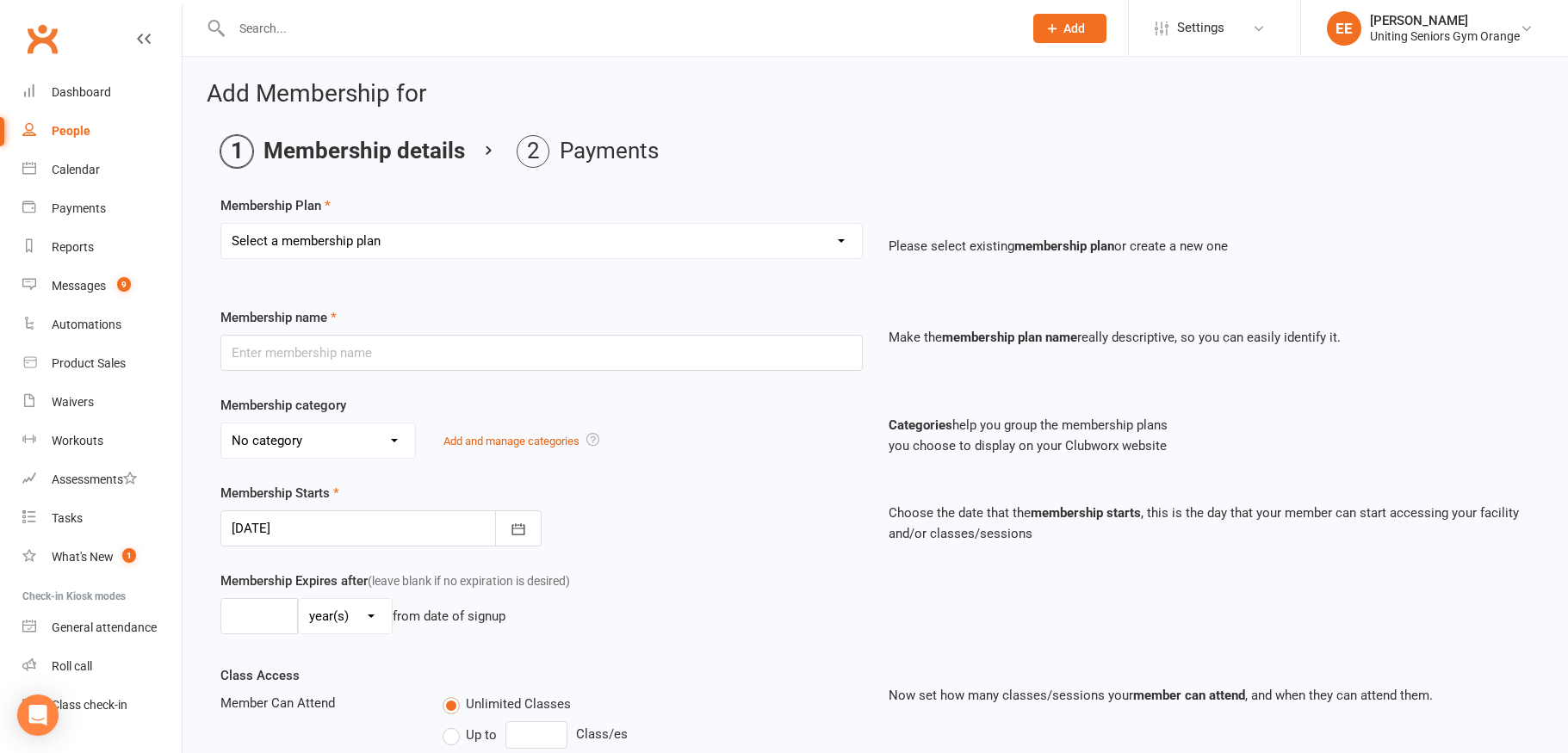
click at [519, 235] on select "Select a membership plan Create new Membership Plan Initial Assessment + Set Up…" at bounding box center [541, 241] width 640 height 34
select select "2"
click at [221, 224] on select "Select a membership plan Create new Membership Plan Initial Assessment + Set Up…" at bounding box center [541, 241] width 640 height 34
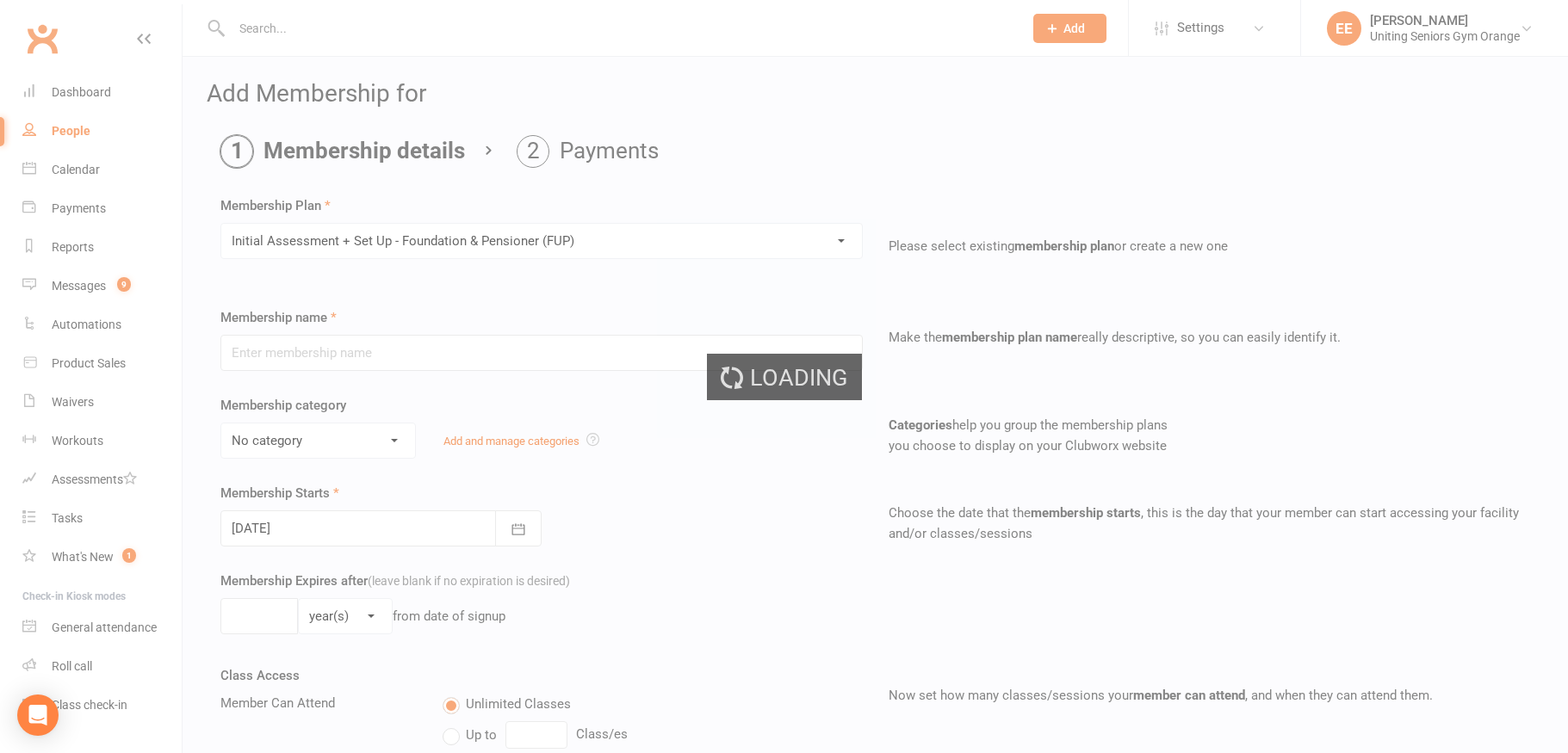
type input "Initial Assessment + Set Up - Foundation & Pensioner (FUP)"
select select "4"
type input "3"
select select "2"
type input "5"
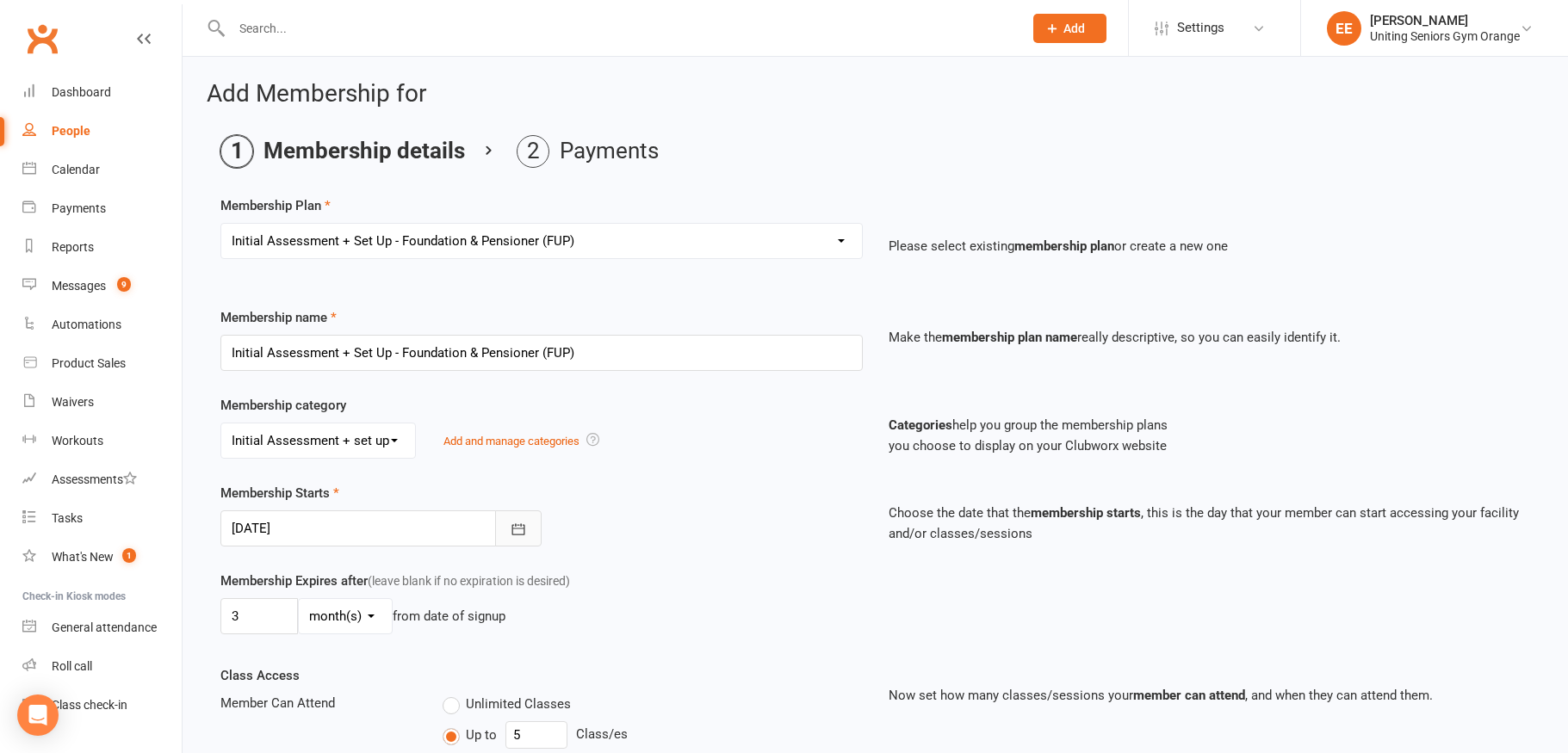
click at [506, 530] on button "button" at bounding box center [518, 528] width 46 height 36
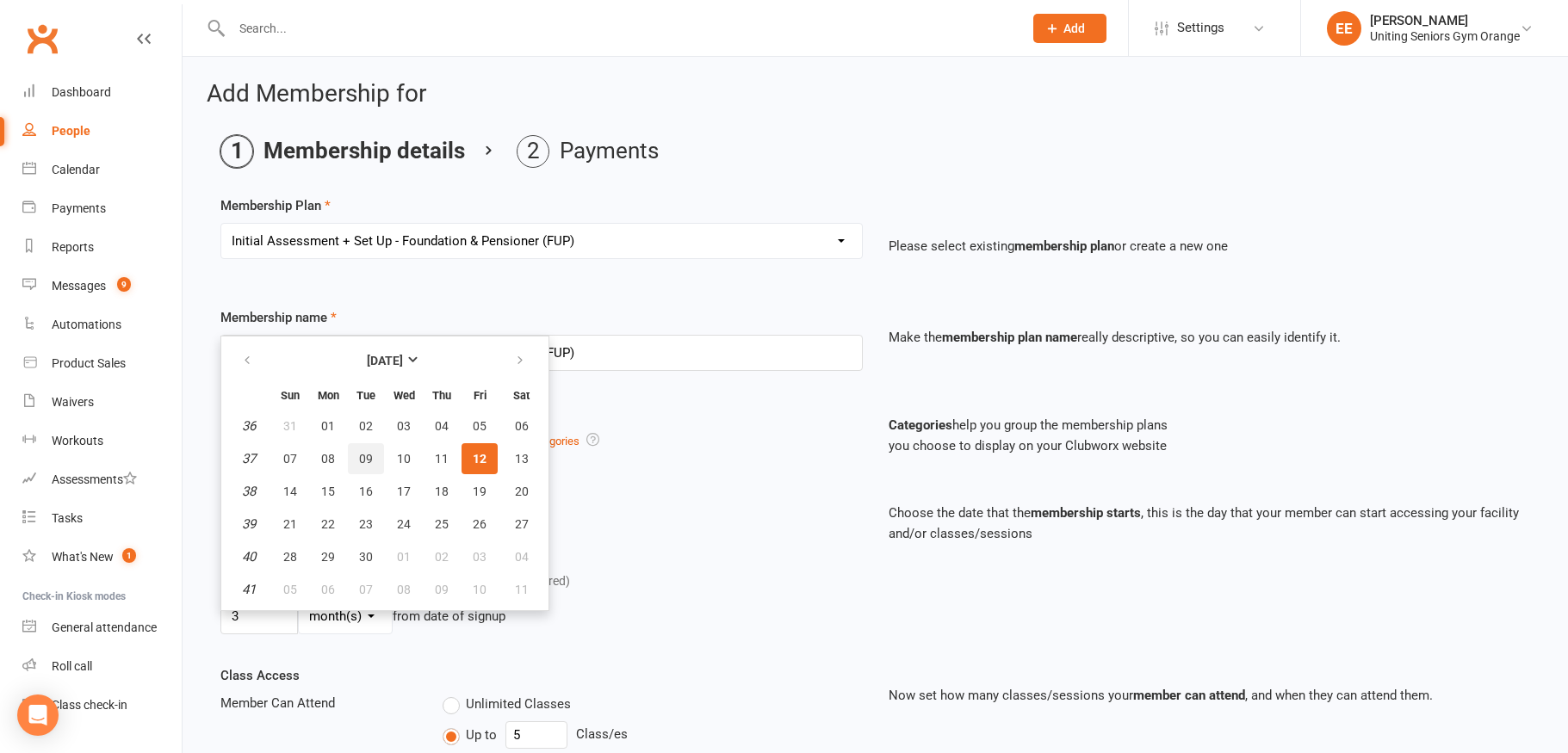
click at [361, 453] on span "09" at bounding box center [366, 459] width 14 height 14
type input "[DATE]"
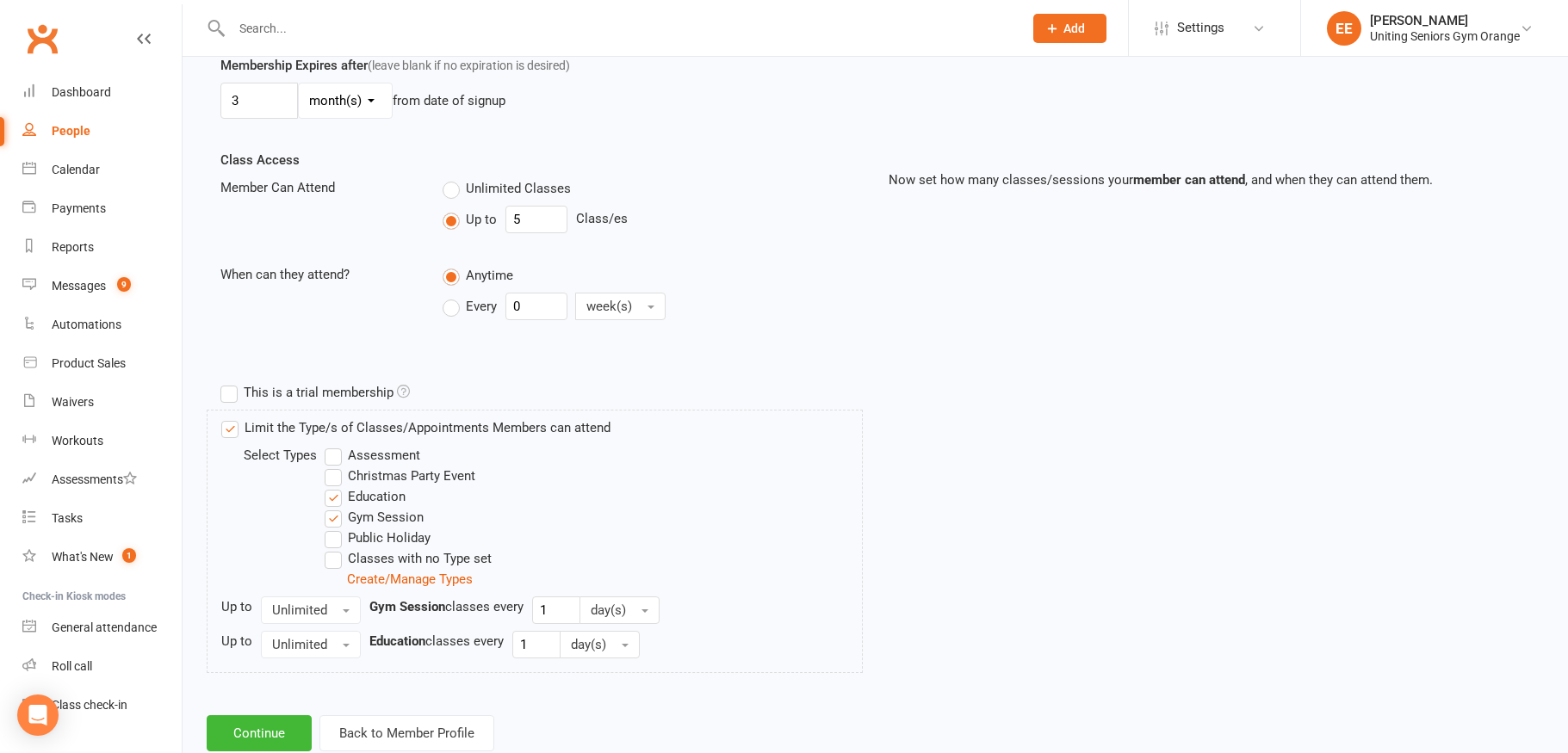
scroll to position [517, 0]
click at [319, 612] on span "Unlimited" at bounding box center [300, 610] width 55 height 15
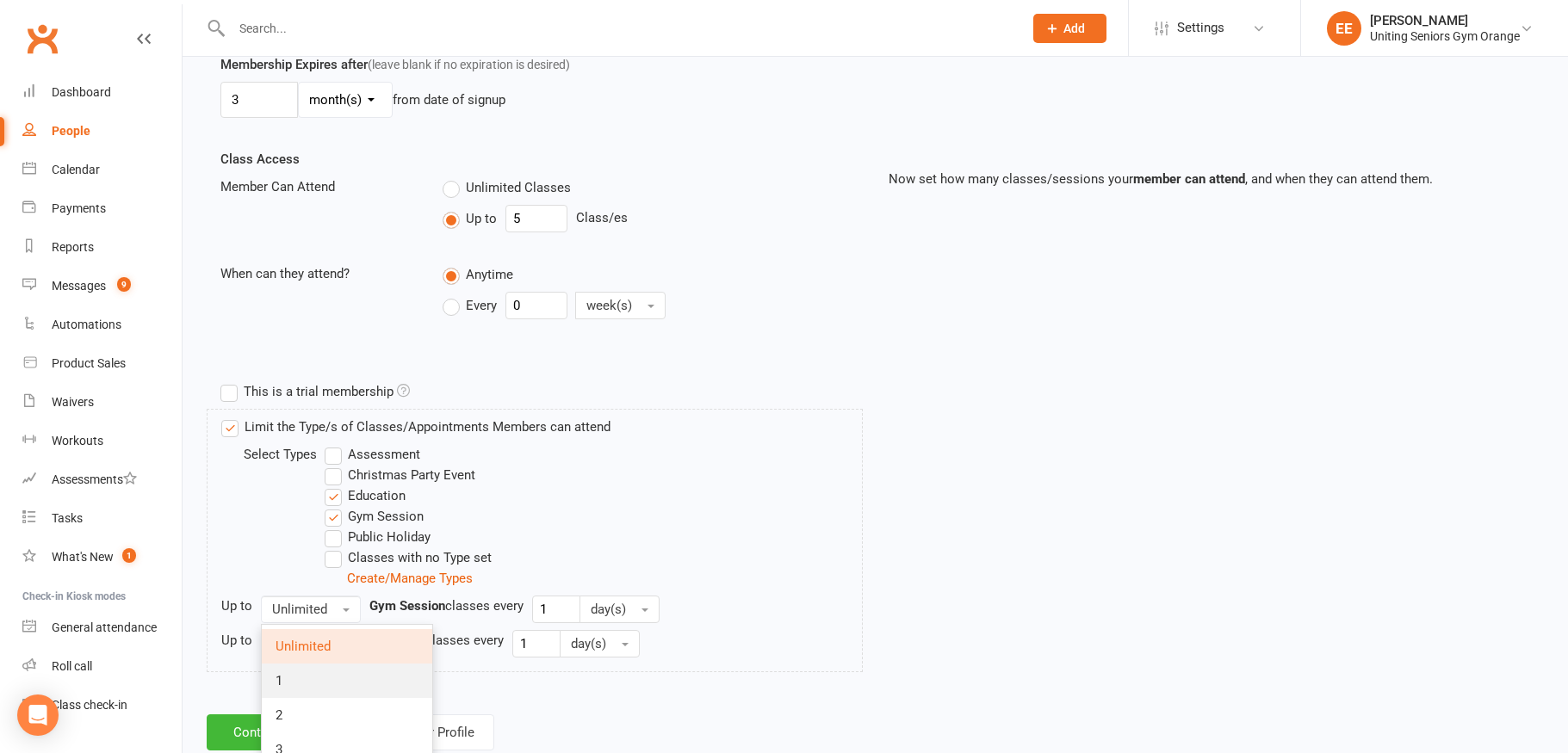
click at [305, 673] on link "1" at bounding box center [347, 681] width 171 height 34
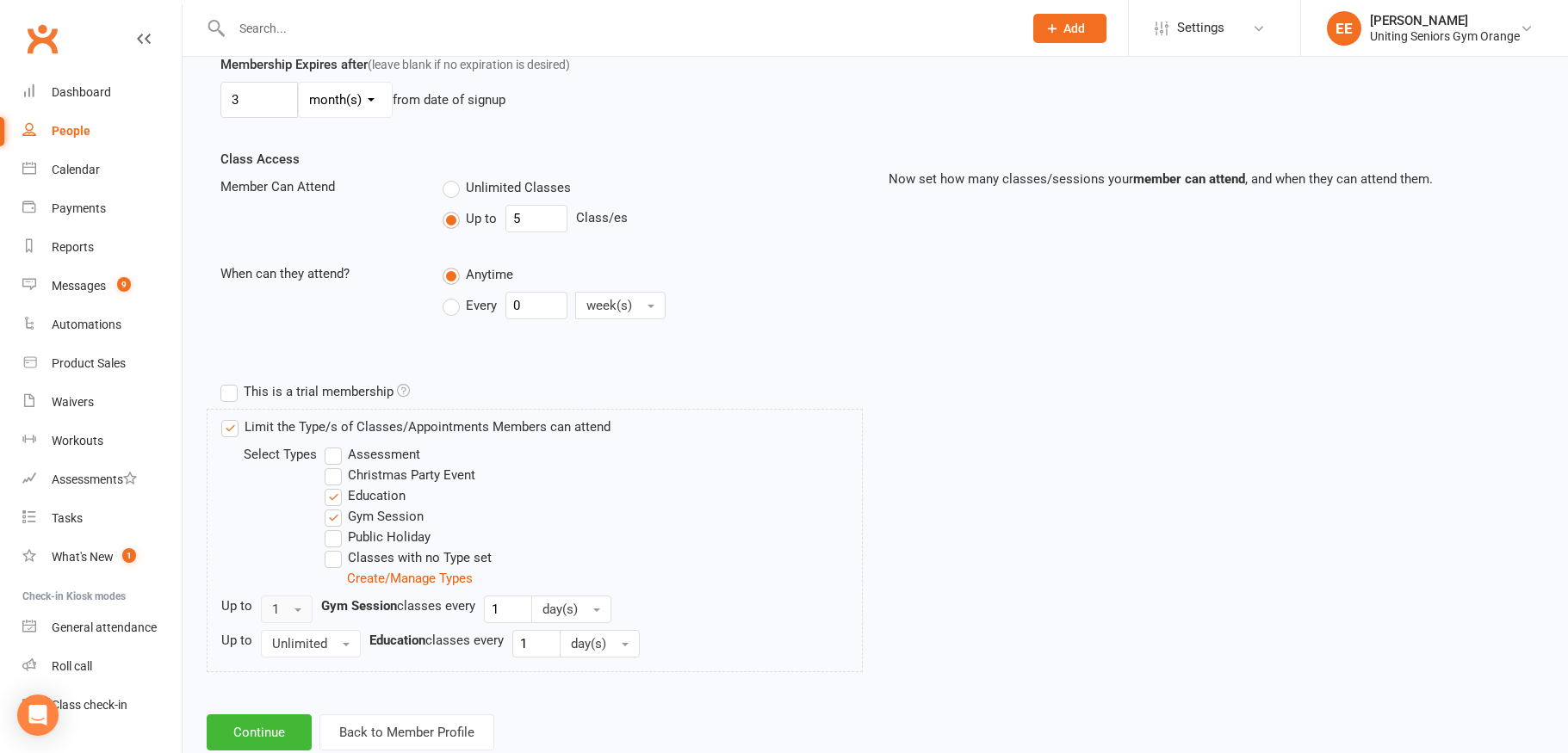
scroll to position [563, 0]
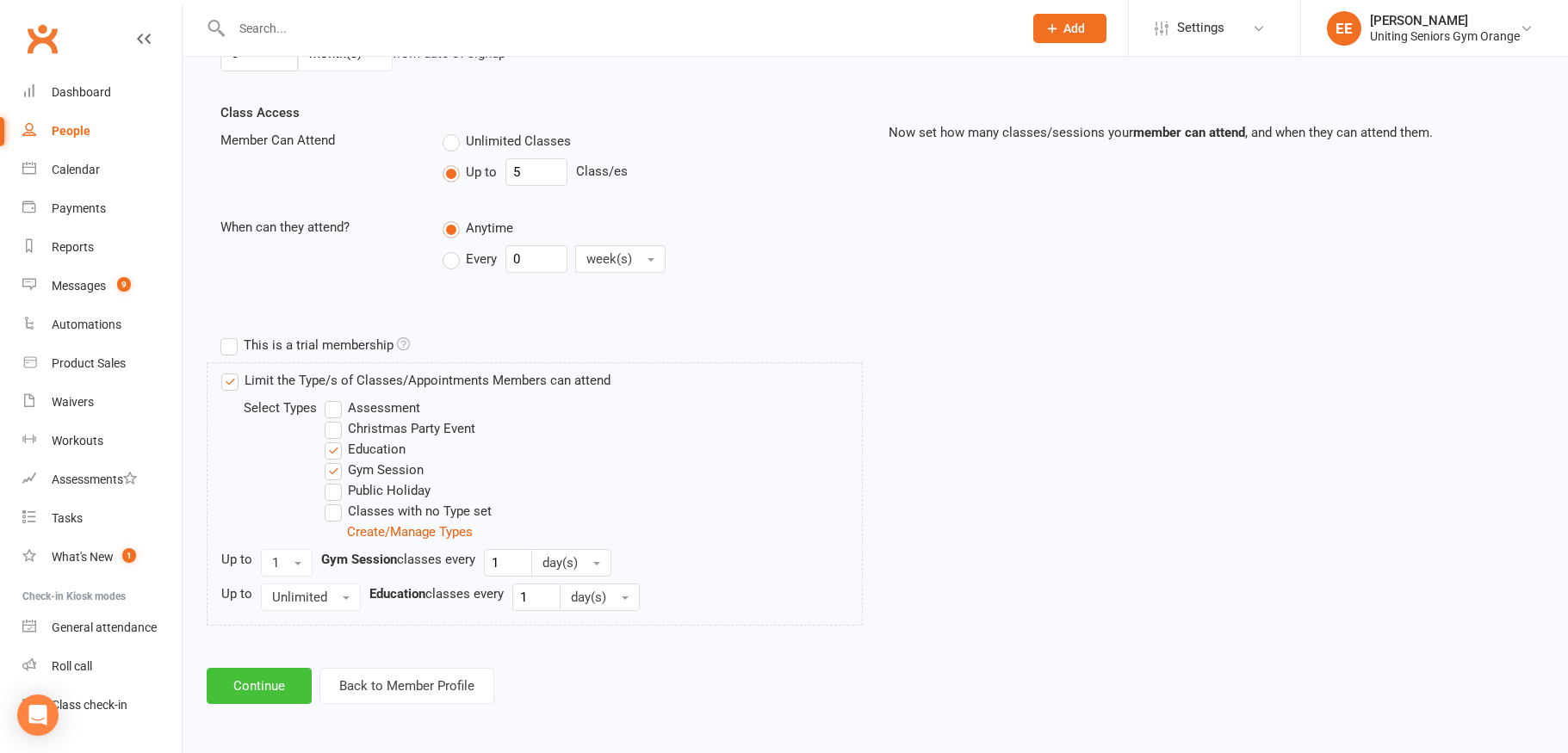
click at [272, 687] on button "Continue" at bounding box center [259, 686] width 105 height 36
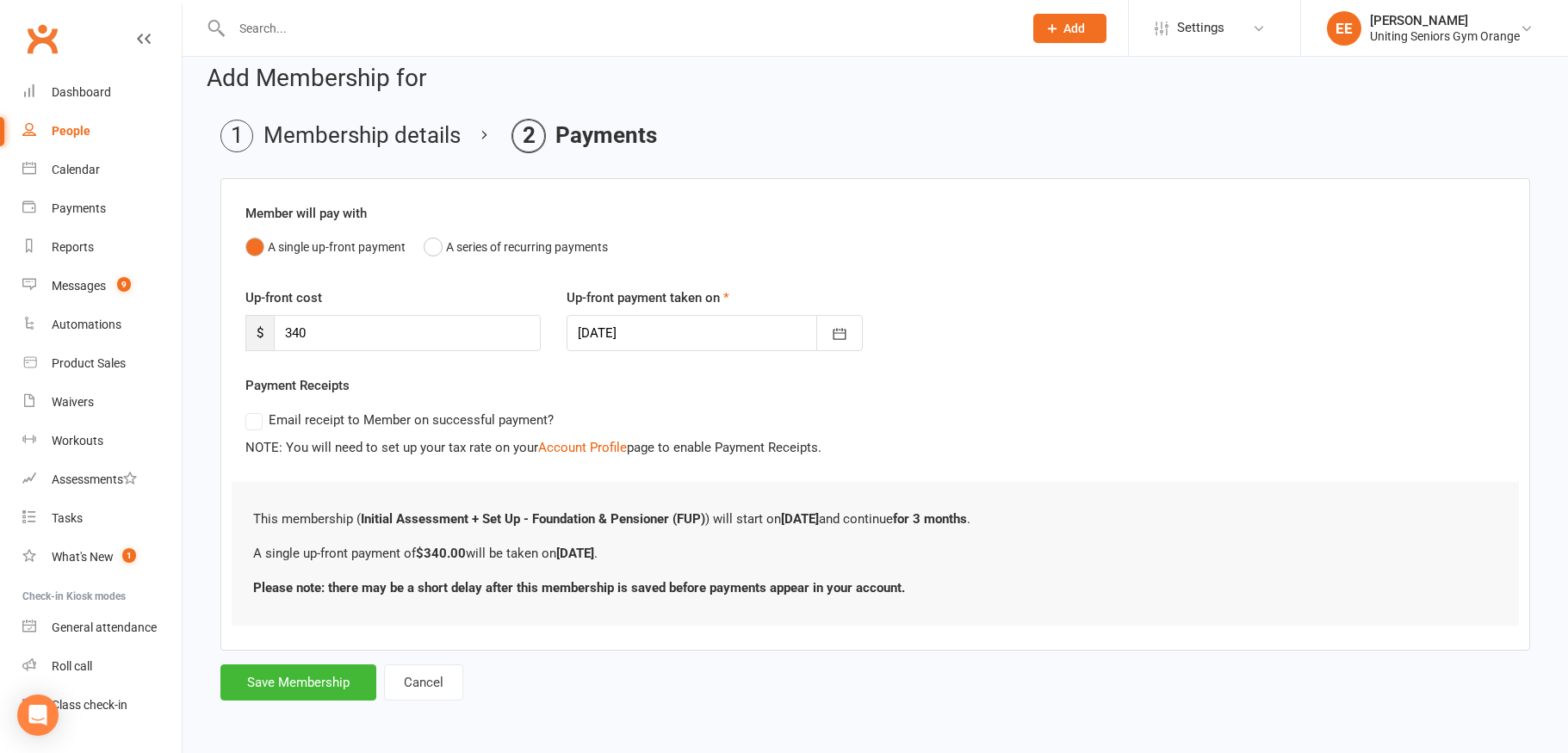
scroll to position [0, 0]
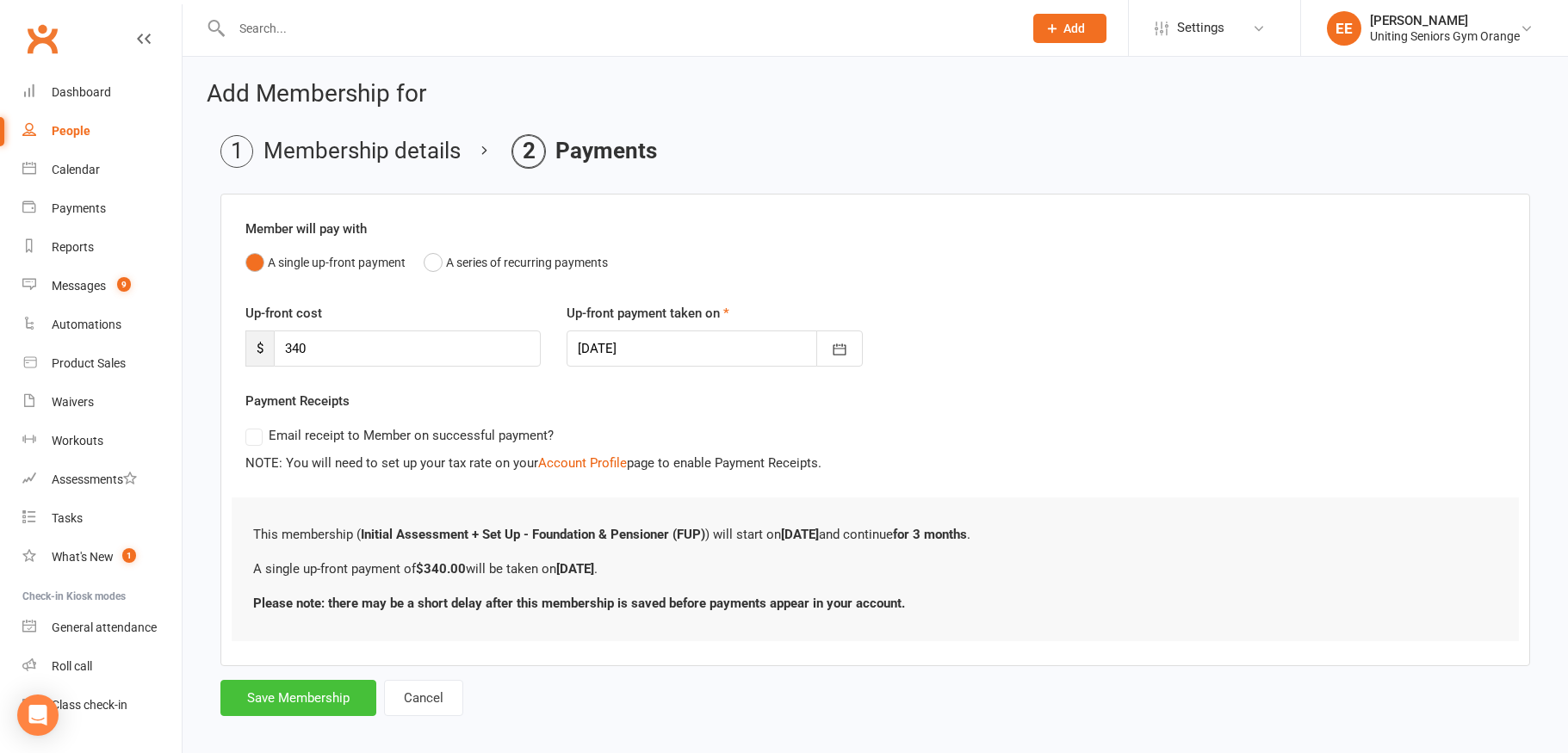
click at [296, 706] on button "Save Membership" at bounding box center [298, 698] width 156 height 36
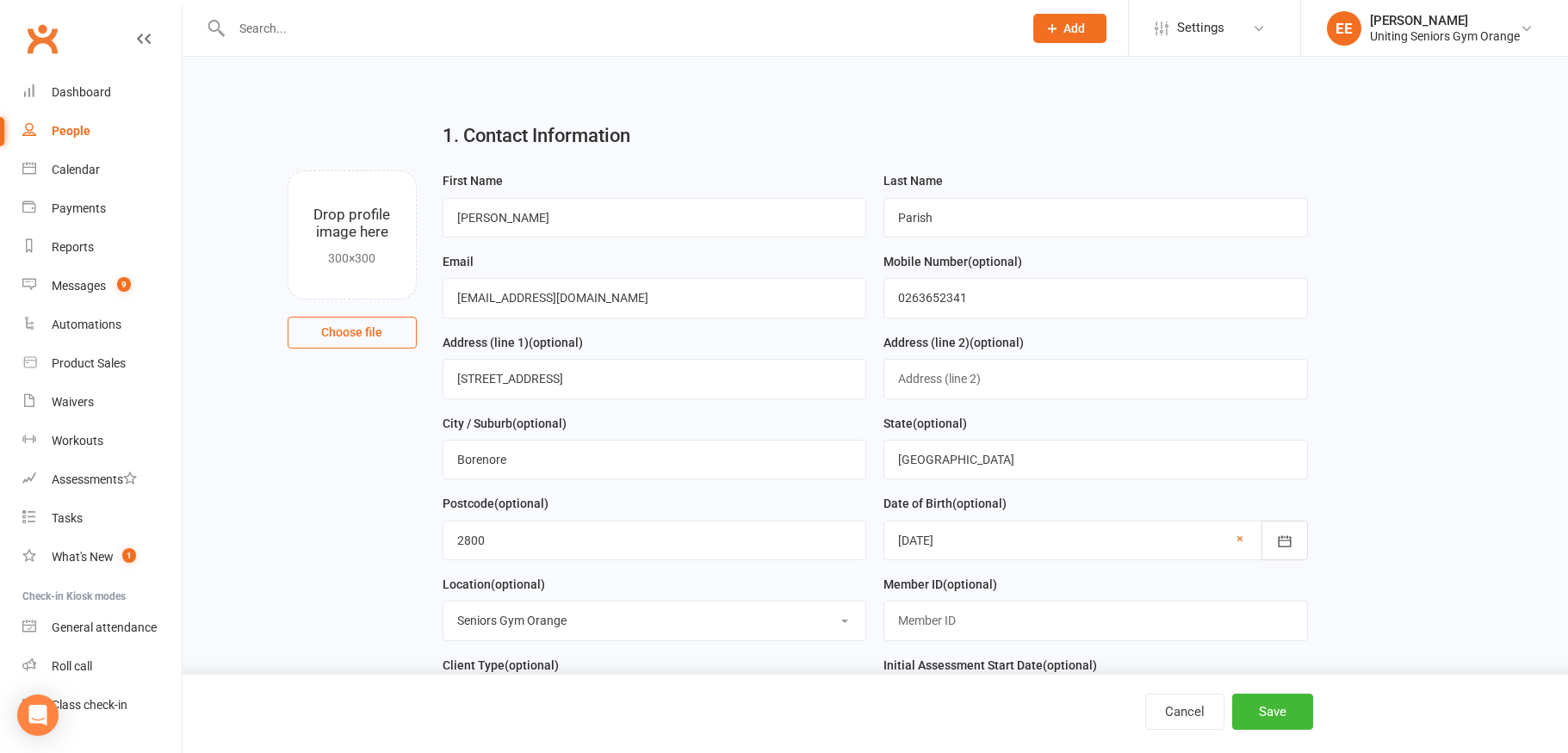
scroll to position [823, 0]
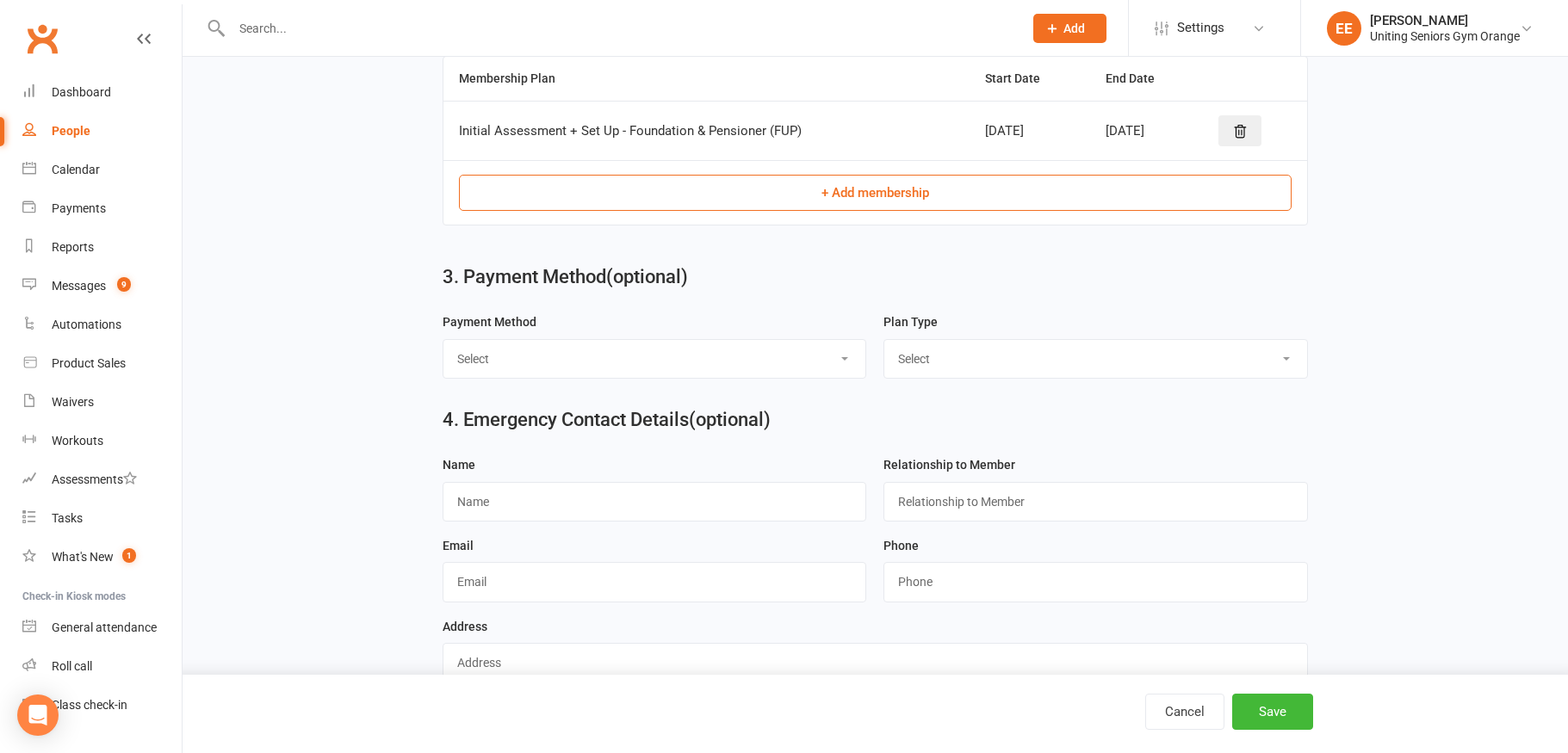
click at [663, 364] on select "Select Direct Debit Direct Deposit / Bank Transfer Cheque Credit Card by Phone …" at bounding box center [655, 359] width 423 height 38
select select "Direct Deposit / Bank Transfer"
click at [444, 347] on select "Select Direct Debit Direct Deposit / Bank Transfer Cheque Credit Card by Phone …" at bounding box center [655, 359] width 423 height 38
click at [1024, 364] on select "Select Ongoing Single-Service" at bounding box center [1096, 359] width 423 height 38
select select "Single-Service"
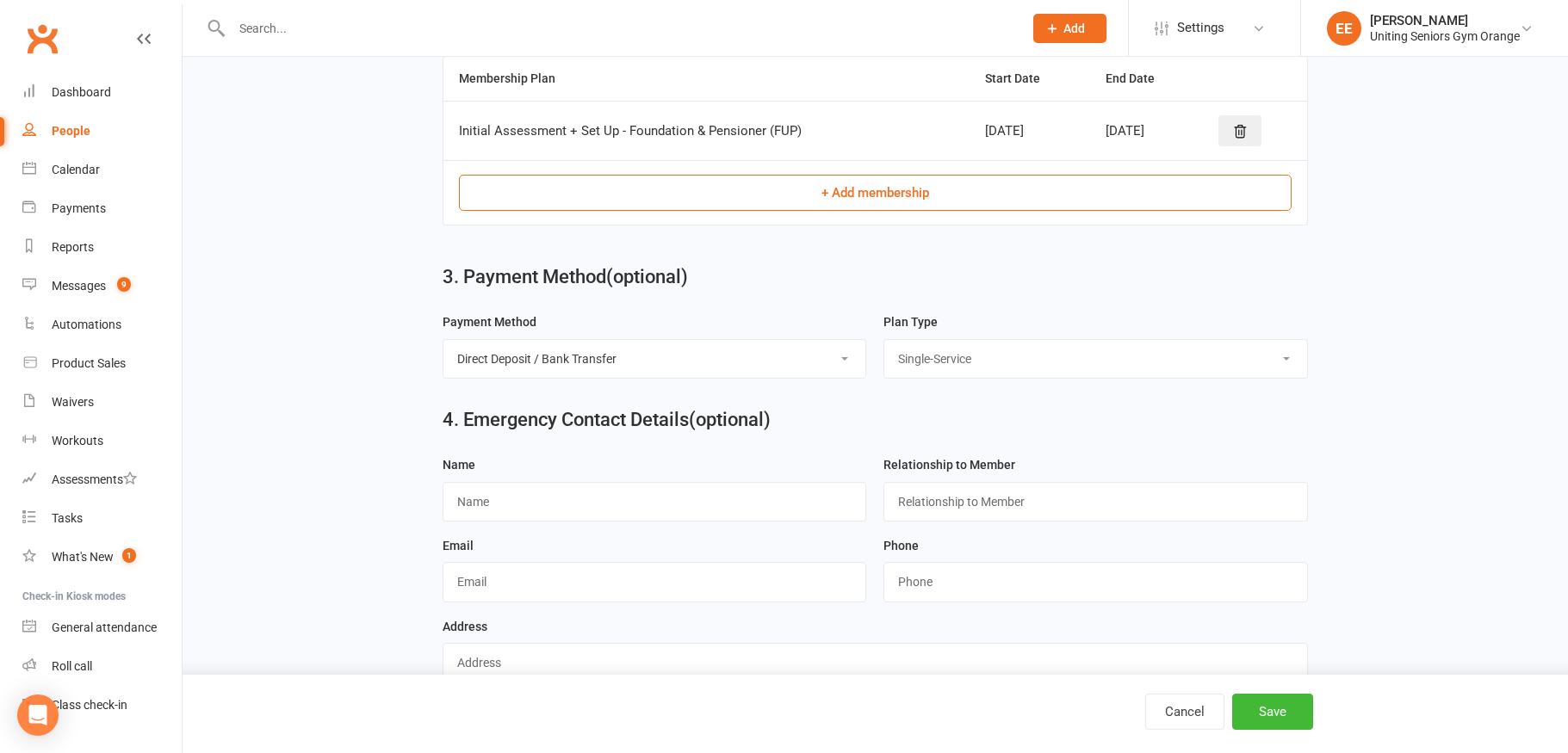
click at [884, 347] on select "Select Ongoing Single-Service" at bounding box center [1096, 359] width 423 height 38
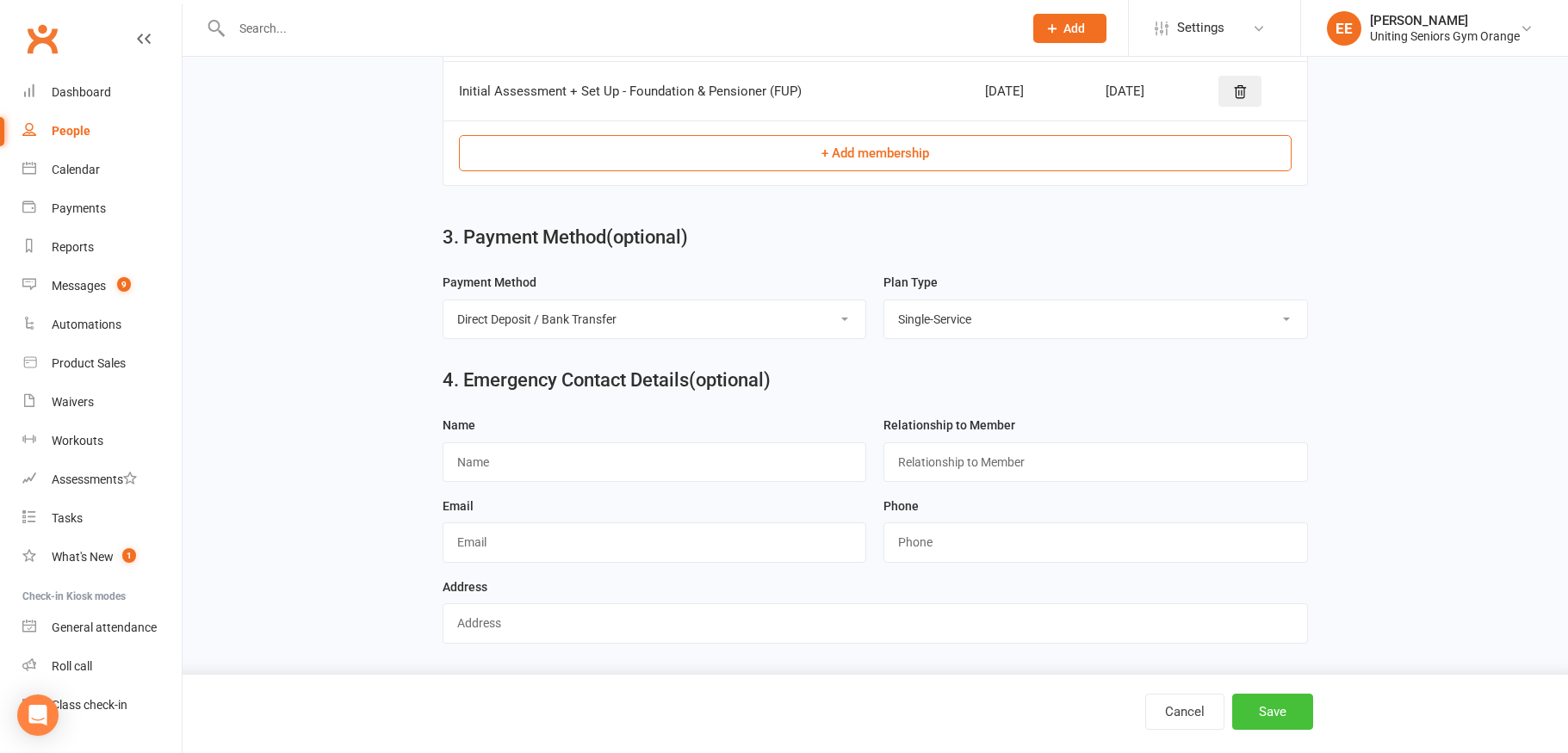
click at [1268, 715] on button "Save" at bounding box center [1272, 712] width 81 height 36
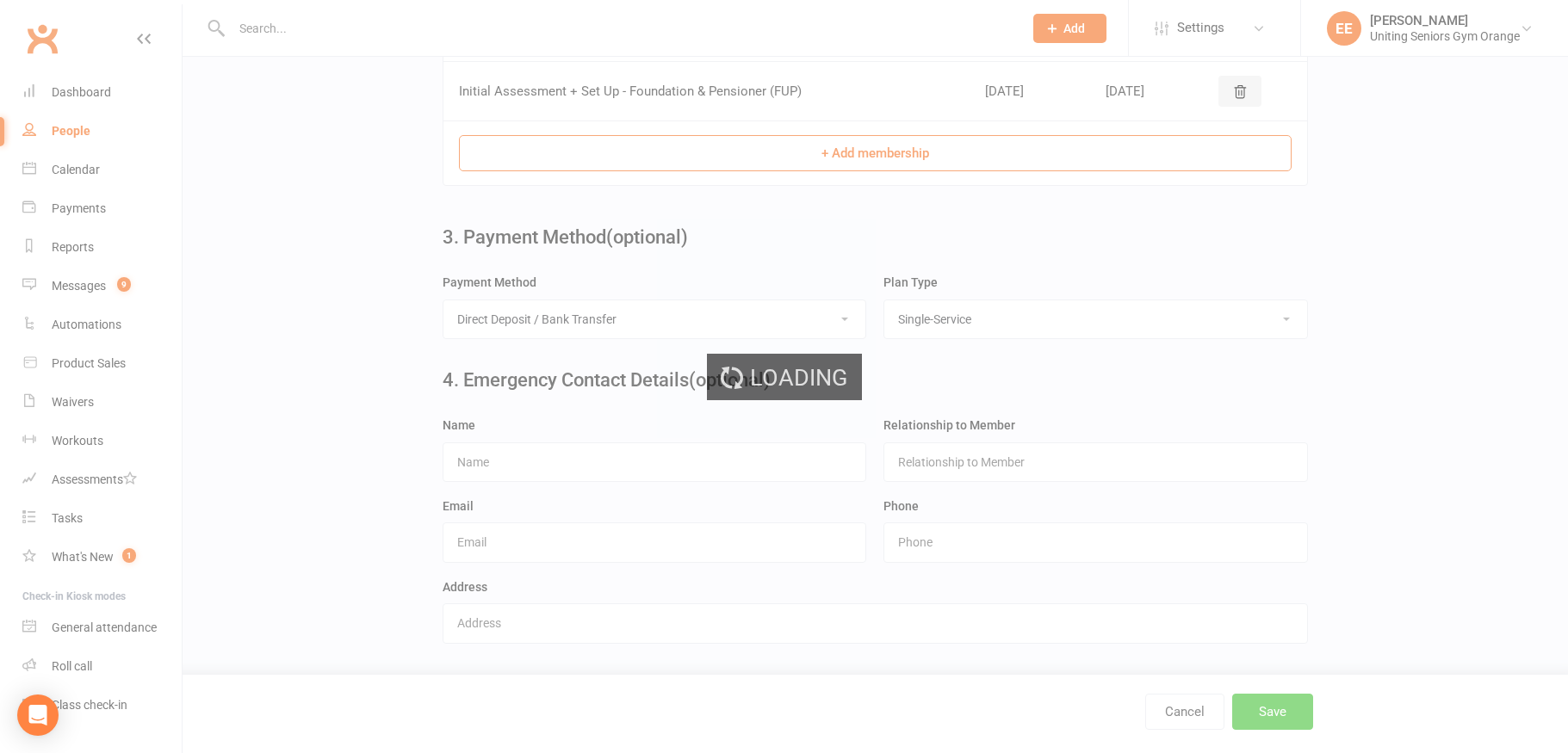
scroll to position [0, 0]
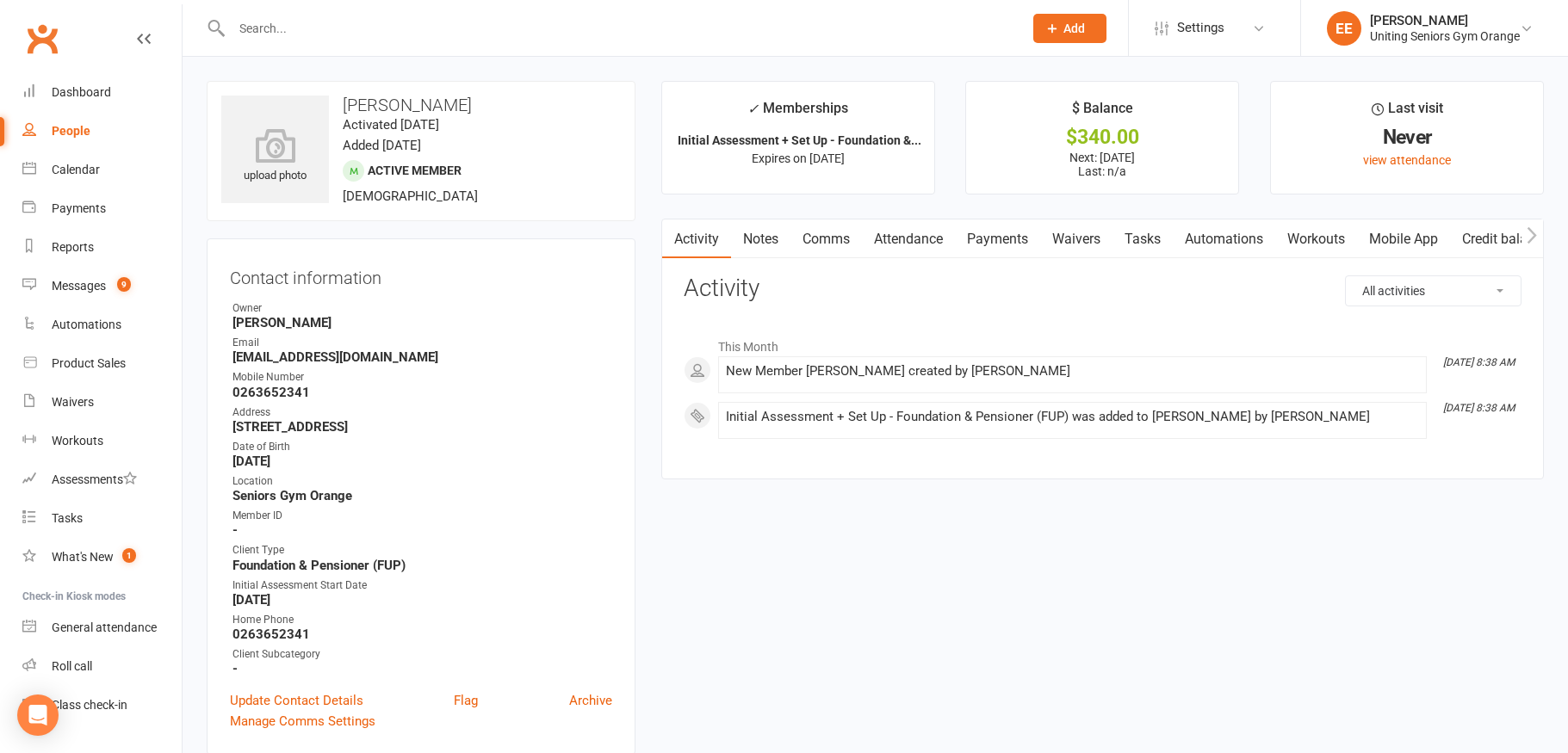
click at [349, 14] on div at bounding box center [609, 28] width 804 height 56
click at [349, 27] on input "text" at bounding box center [618, 28] width 784 height 24
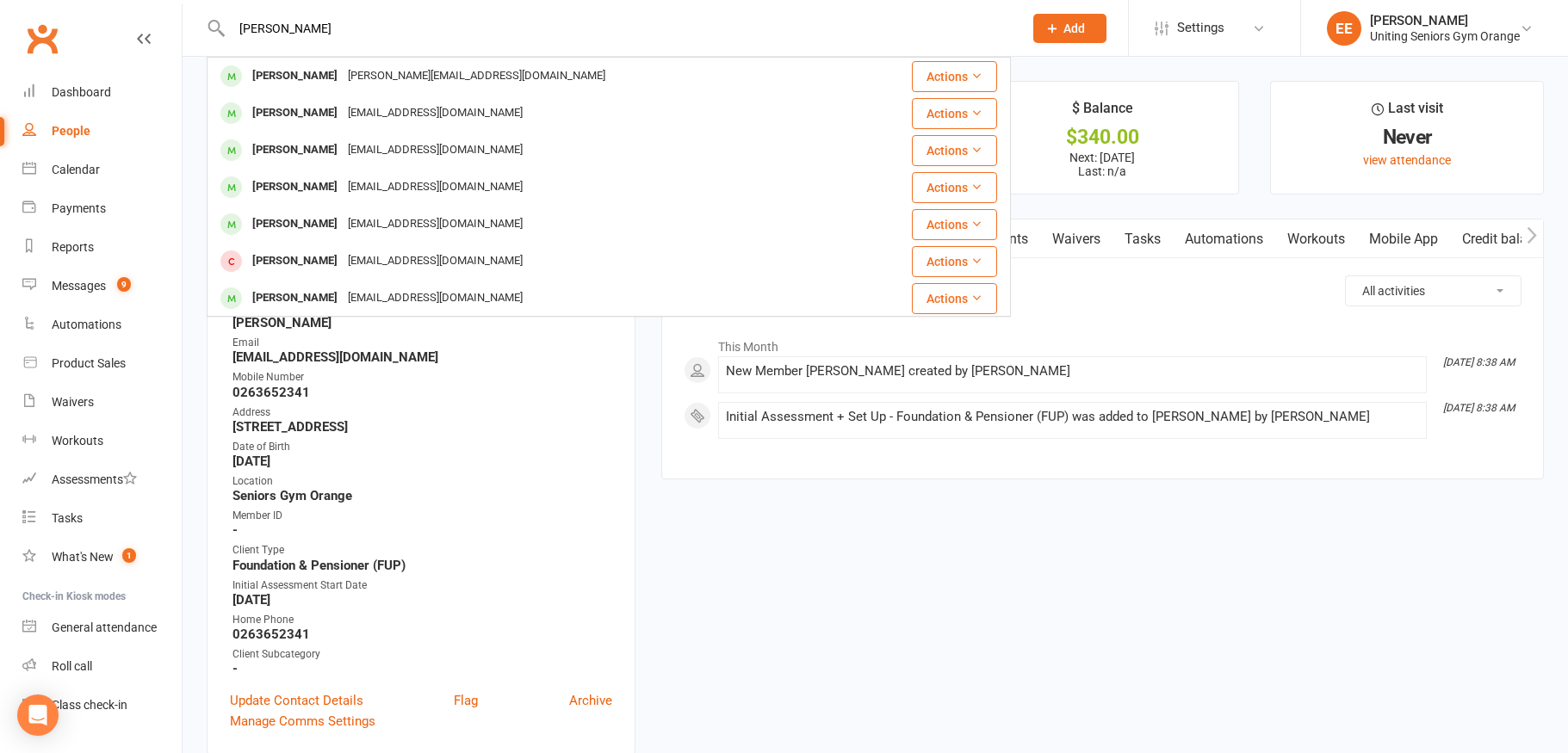
type input "[PERSON_NAME]"
click at [89, 182] on link "Calendar" at bounding box center [102, 170] width 159 height 39
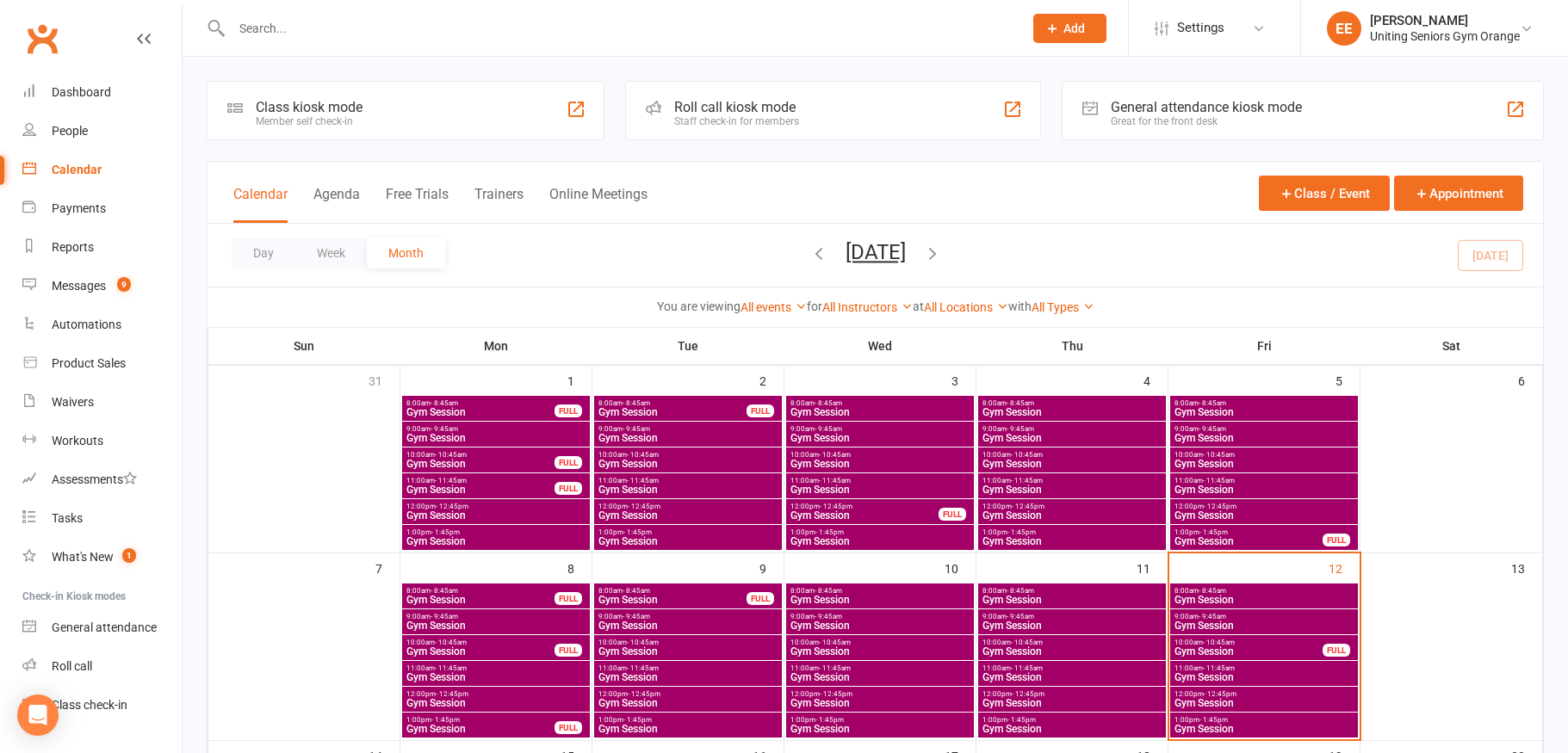
click at [1254, 670] on span "11:00am - 11:45am" at bounding box center [1264, 669] width 181 height 8
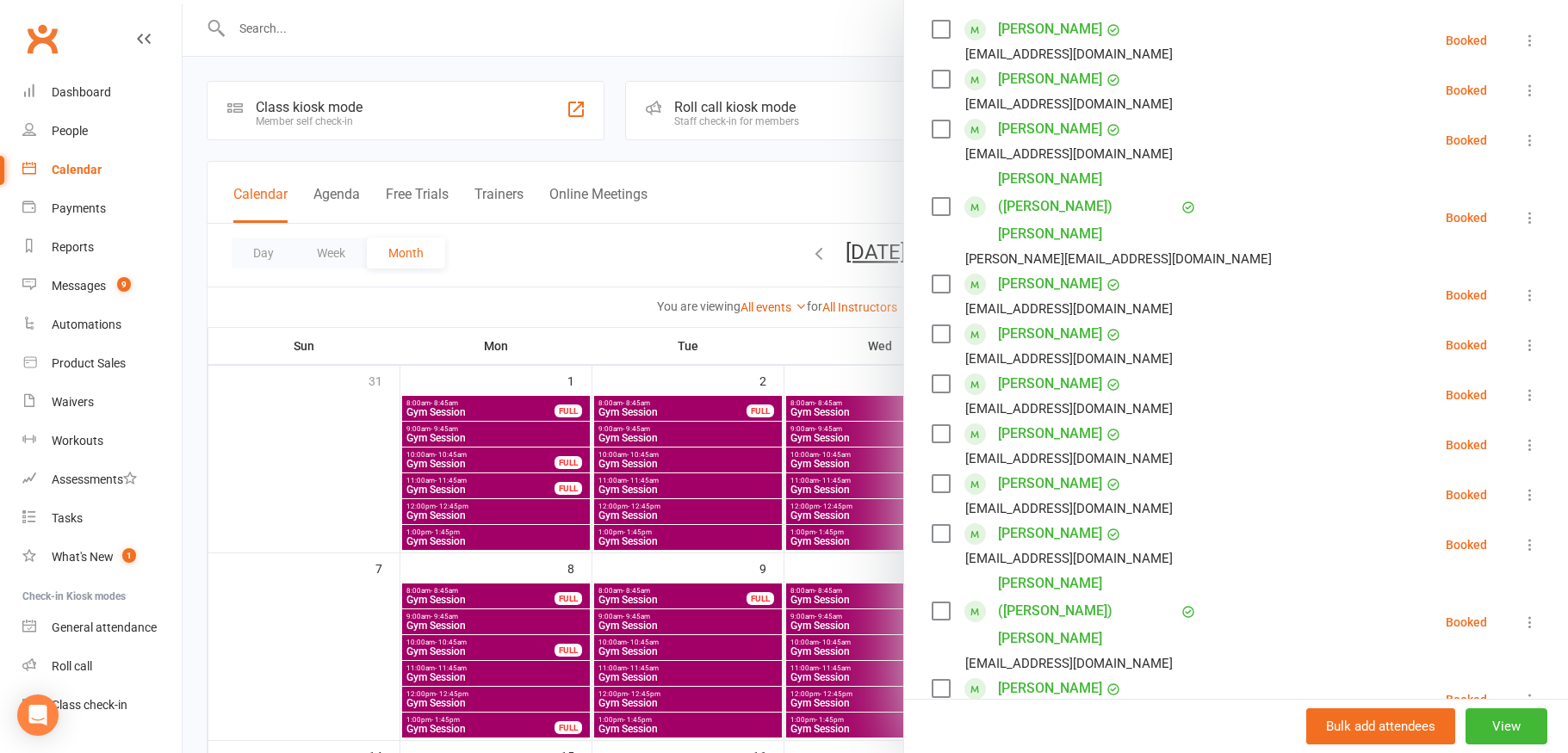
scroll to position [344, 0]
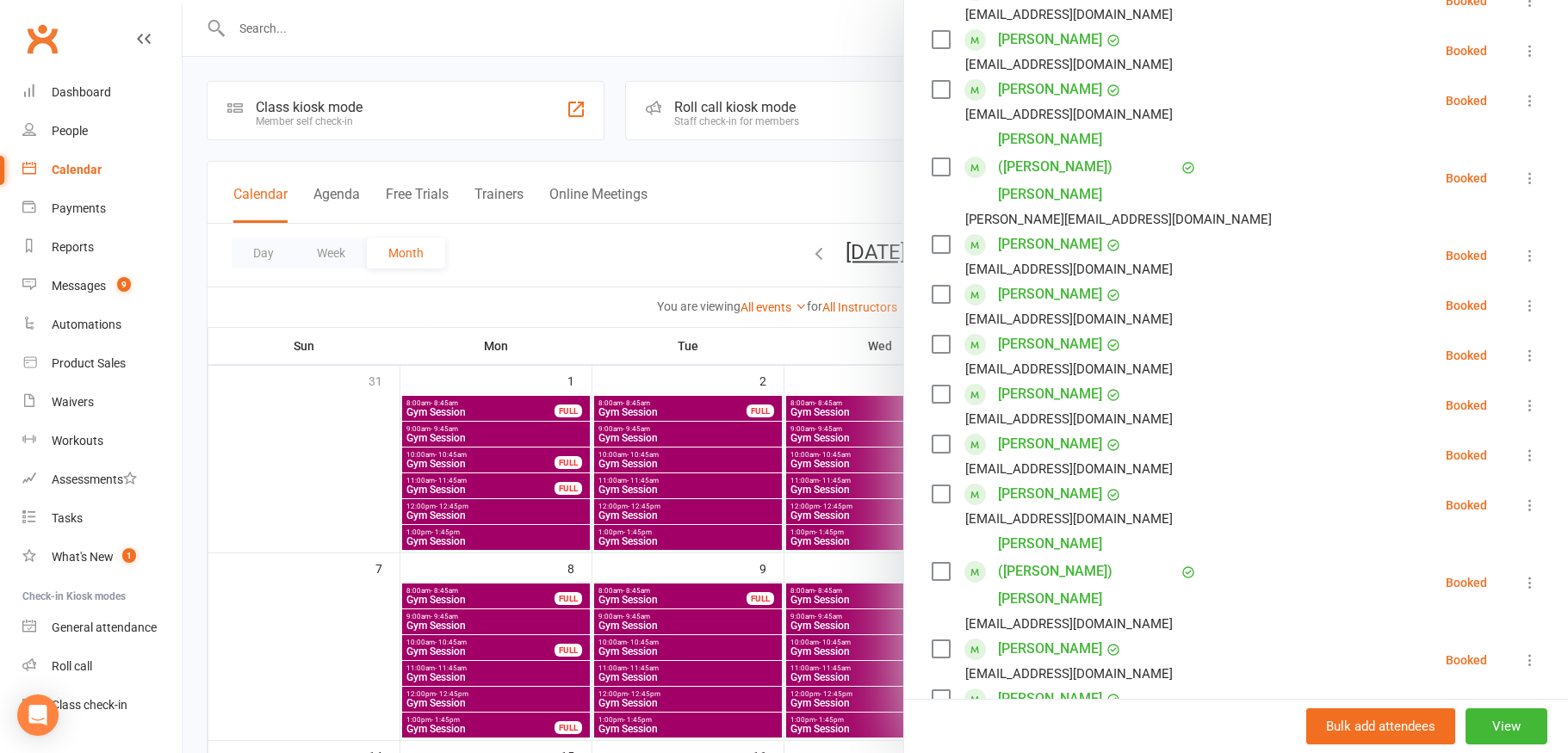
click at [1522, 702] on icon at bounding box center [1530, 710] width 17 height 17
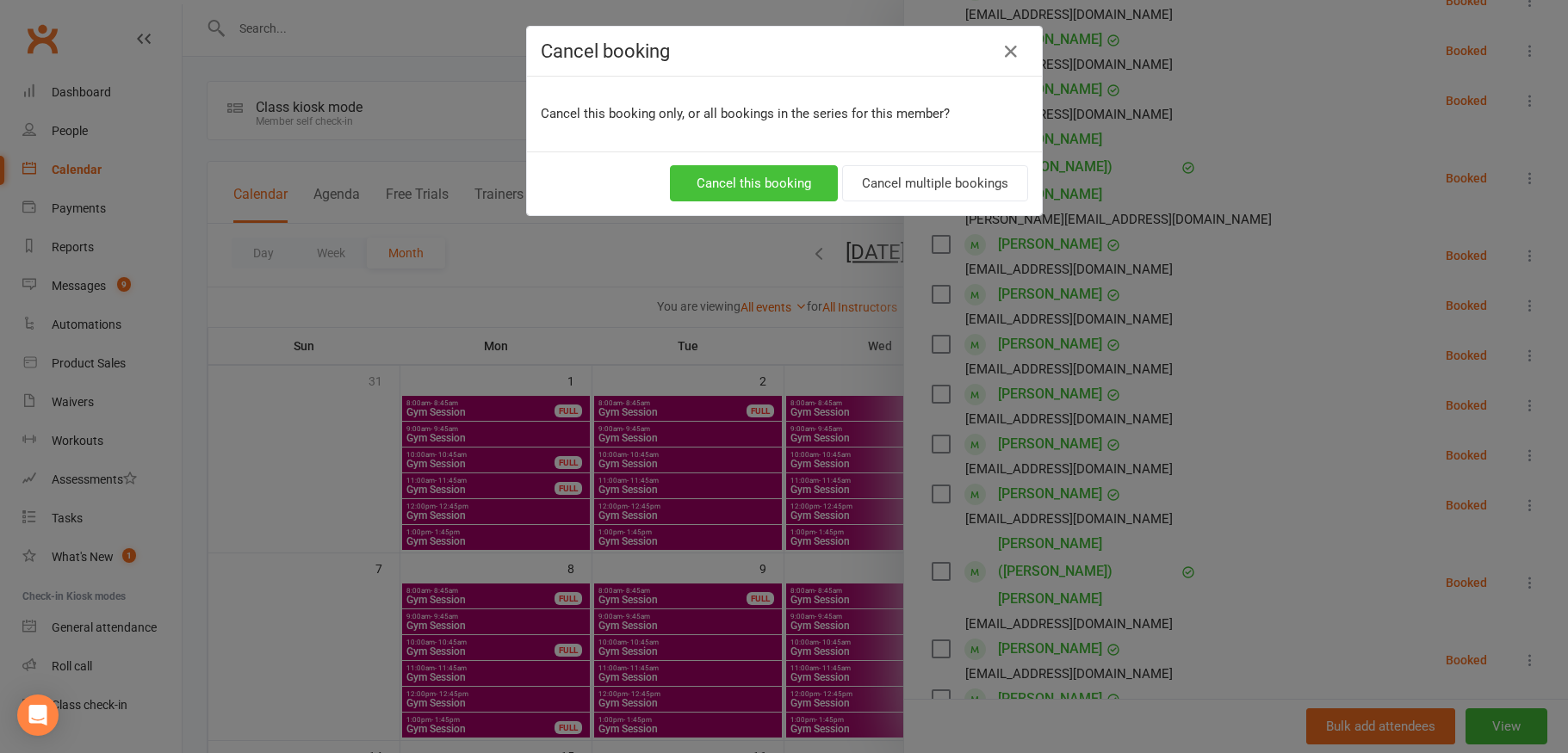
click at [770, 188] on button "Cancel this booking" at bounding box center [753, 183] width 168 height 36
